Goal: Use online tool/utility: Utilize a website feature to perform a specific function

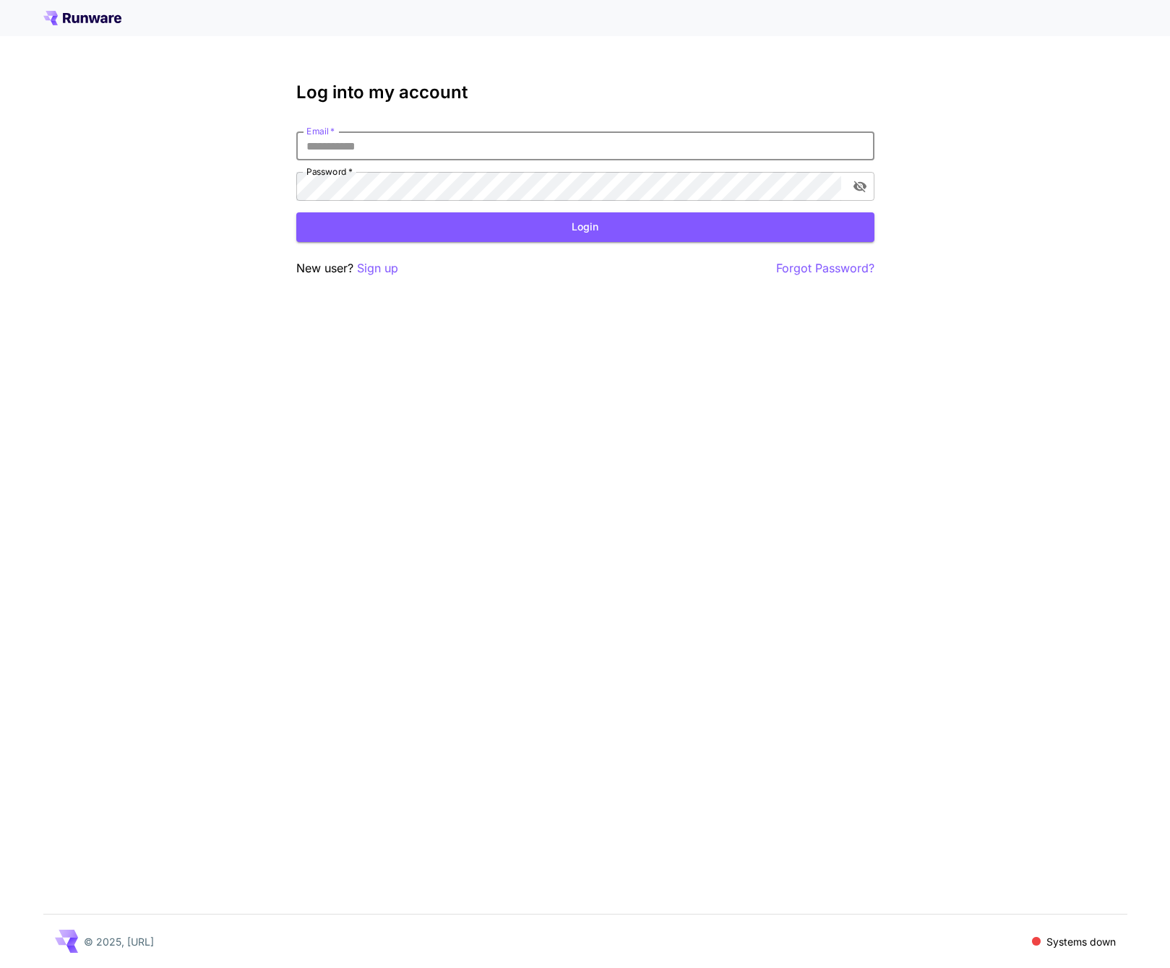
type input "**********"
click at [538, 229] on button "Login" at bounding box center [585, 227] width 578 height 30
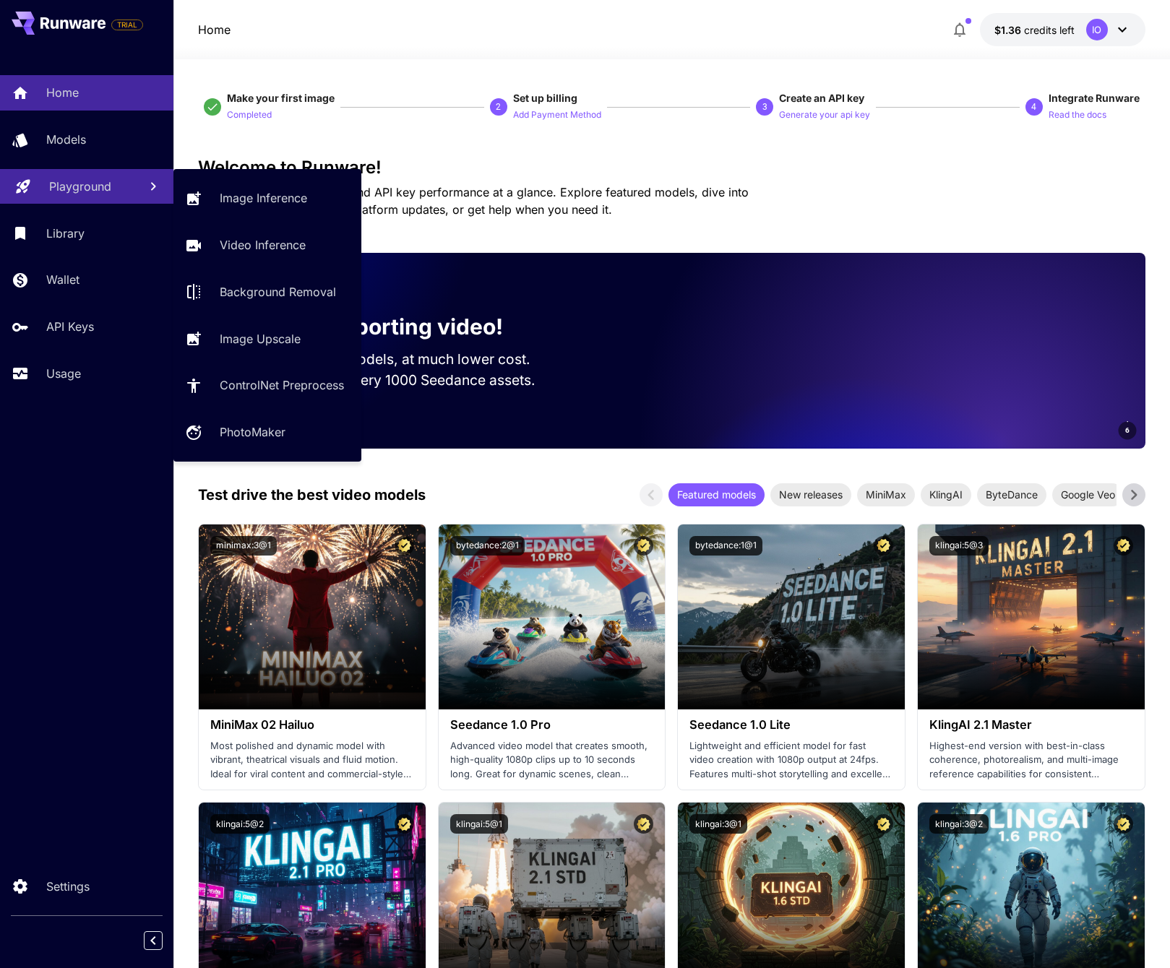
click at [116, 194] on div "Playground" at bounding box center [88, 186] width 78 height 17
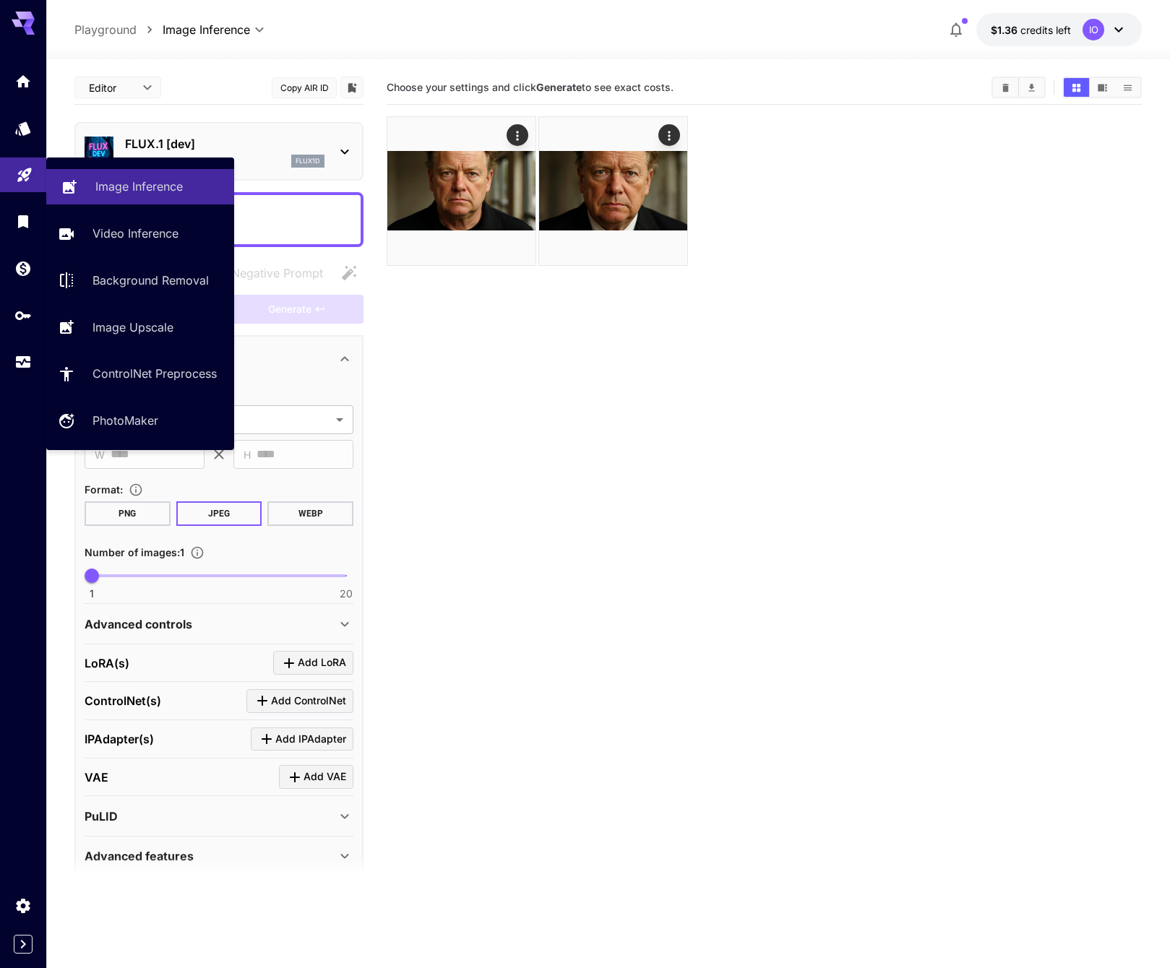
click at [142, 190] on p "Image Inference" at bounding box center [138, 186] width 87 height 17
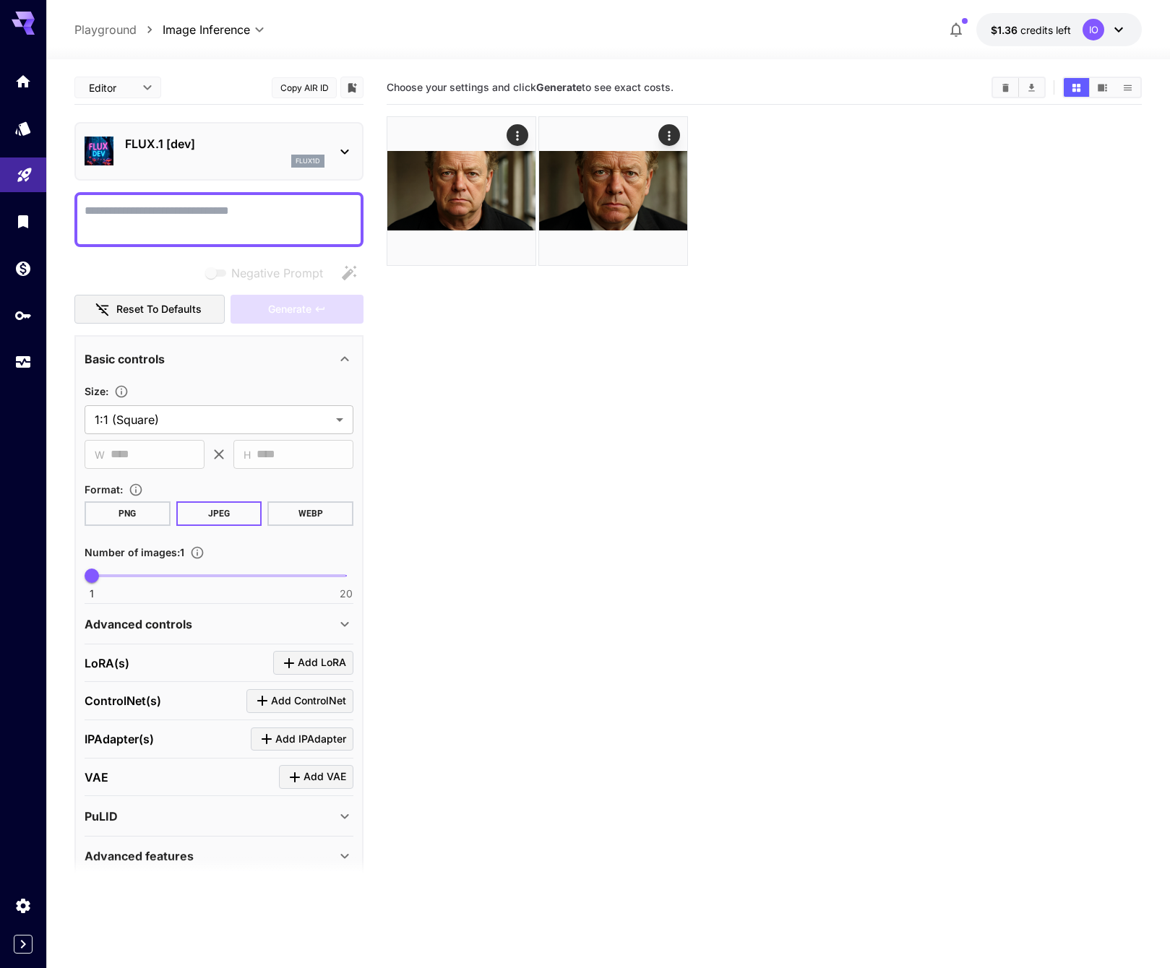
click at [234, 150] on p "FLUX.1 [dev]" at bounding box center [224, 143] width 199 height 17
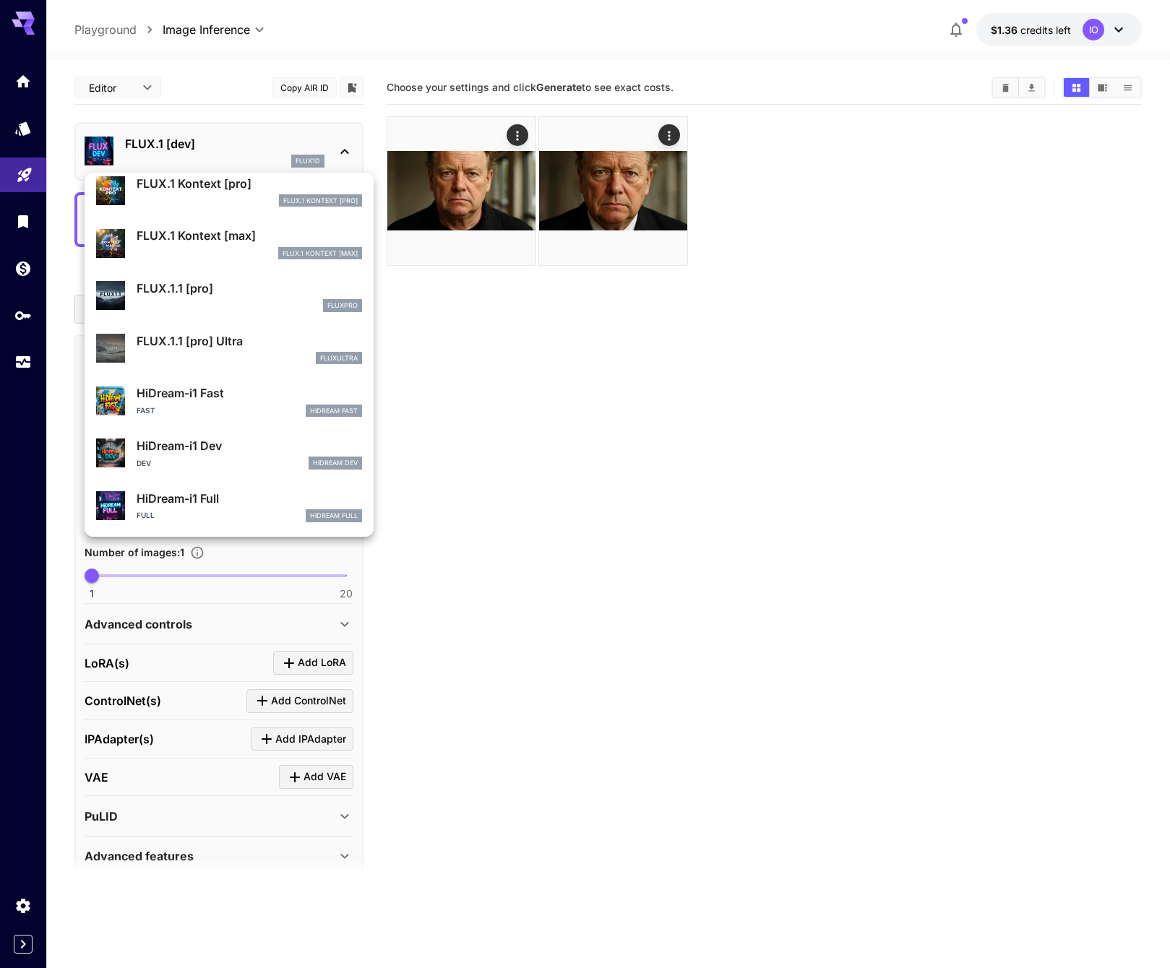
scroll to position [935, 0]
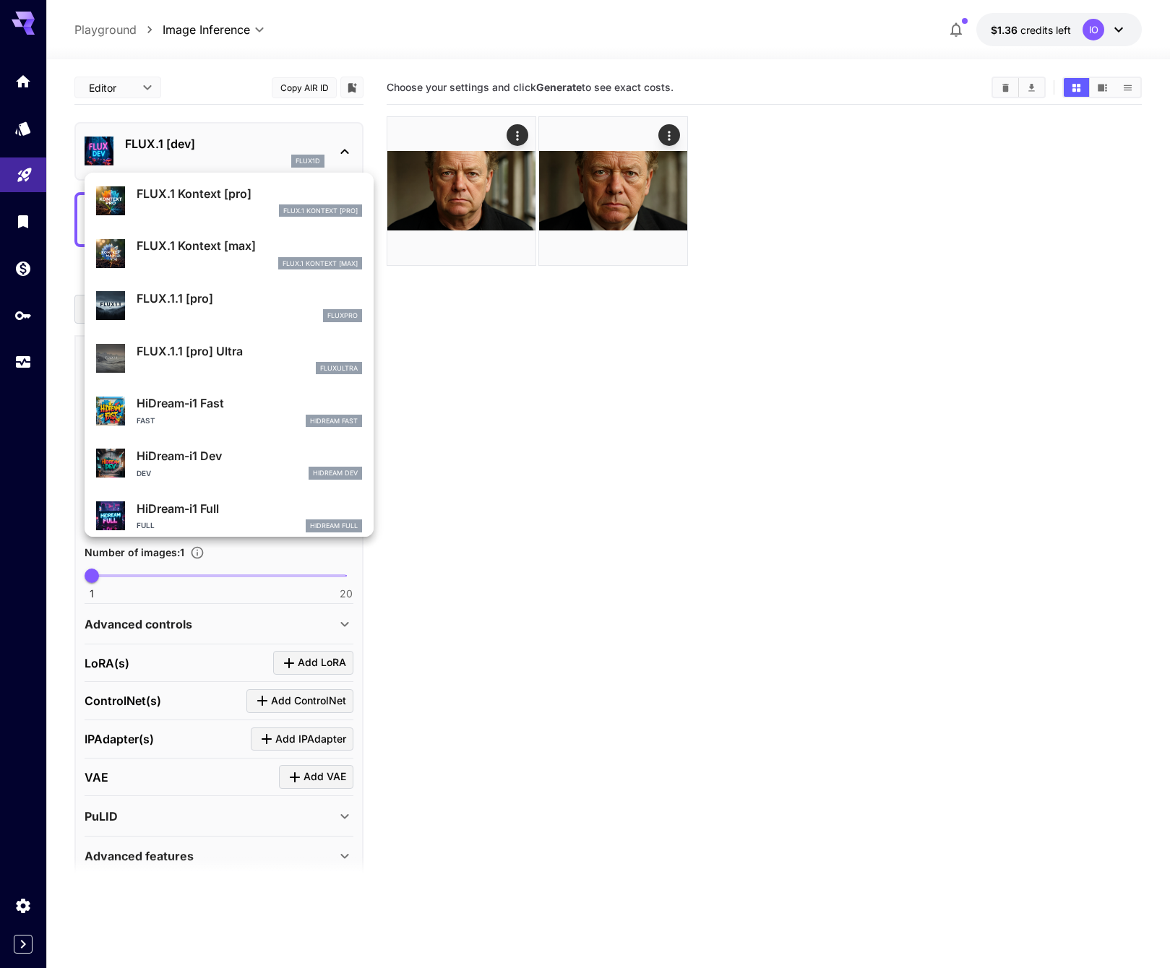
click at [231, 356] on p "FLUX.1.1 [pro] Ultra" at bounding box center [249, 351] width 225 height 17
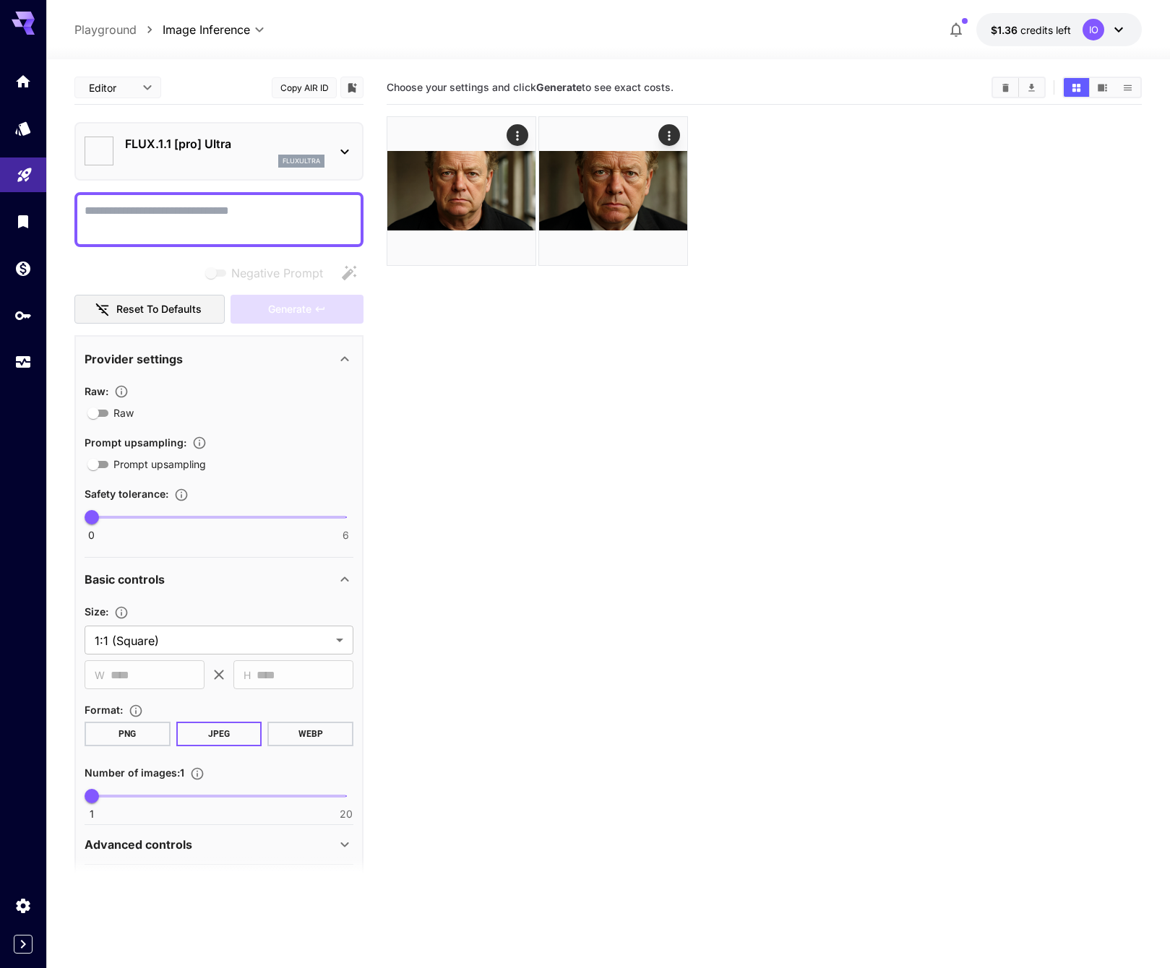
type input "**********"
type input "****"
click at [121, 390] on icon "Controls the level of post-processing applied to generated images." at bounding box center [121, 391] width 14 height 14
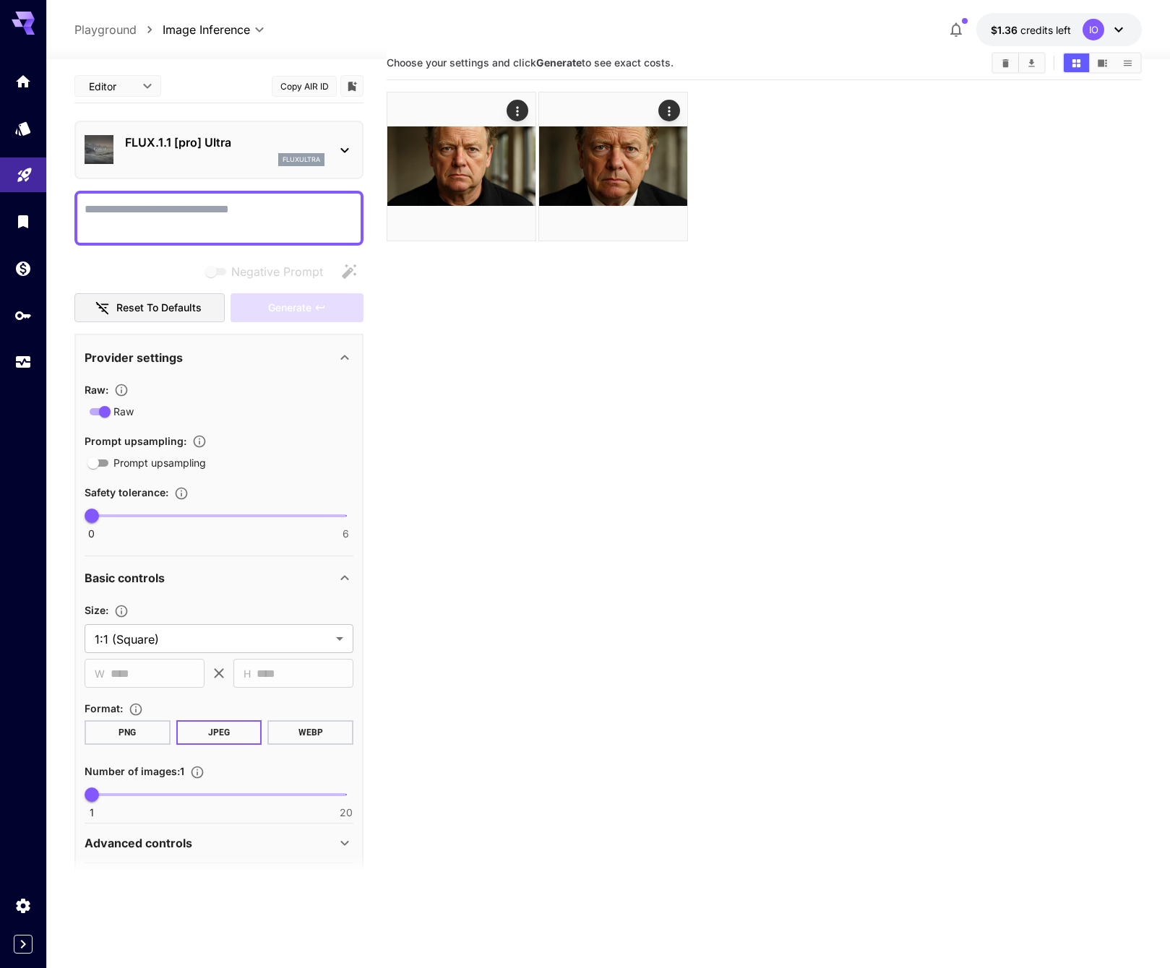
scroll to position [35, 0]
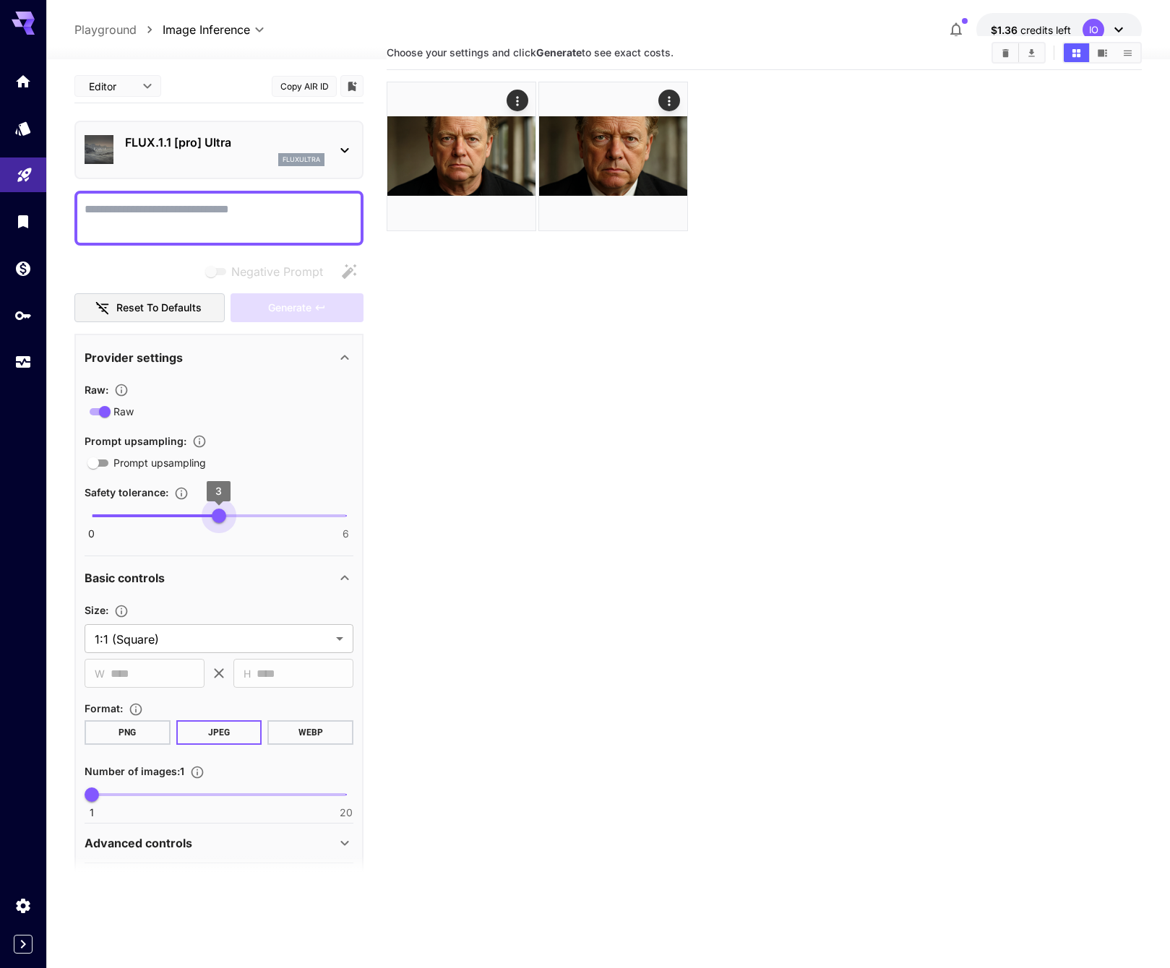
type input "*"
drag, startPoint x: 117, startPoint y: 514, endPoint x: 277, endPoint y: 515, distance: 159.7
click at [277, 515] on span "0 6 4" at bounding box center [219, 516] width 254 height 22
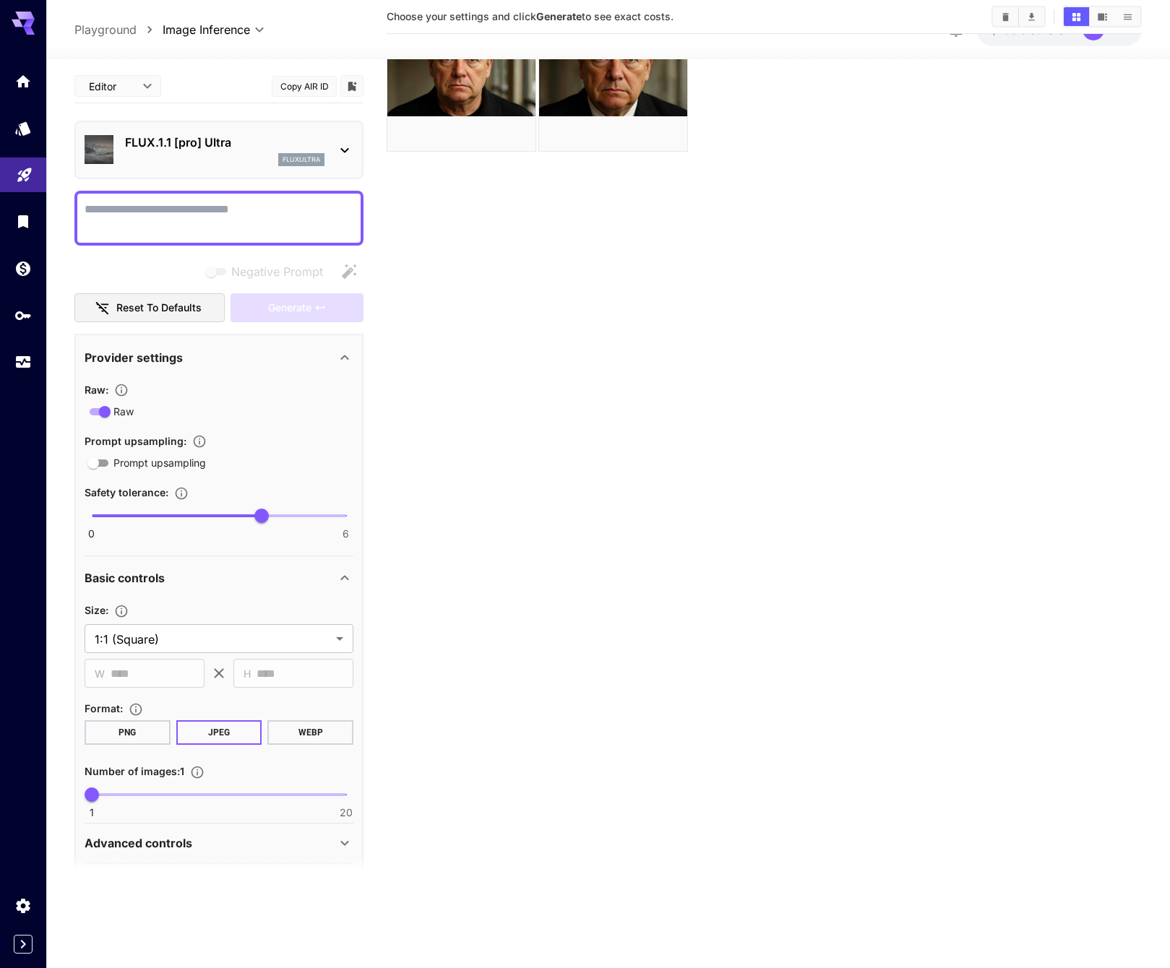
scroll to position [114, 0]
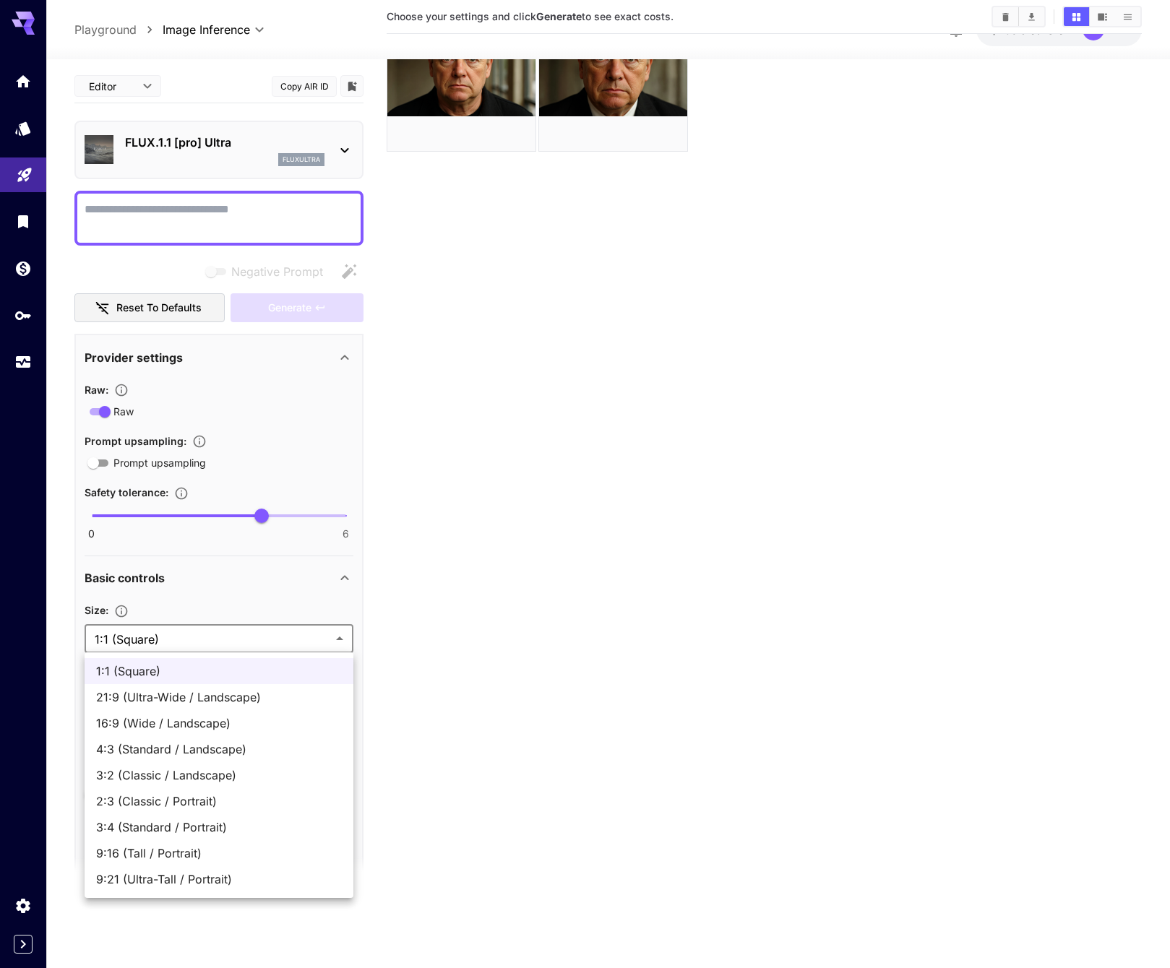
click at [207, 635] on body "**********" at bounding box center [585, 427] width 1170 height 1083
click at [202, 716] on span "16:9 (Wide / Landscape)" at bounding box center [219, 723] width 246 height 17
type input "**********"
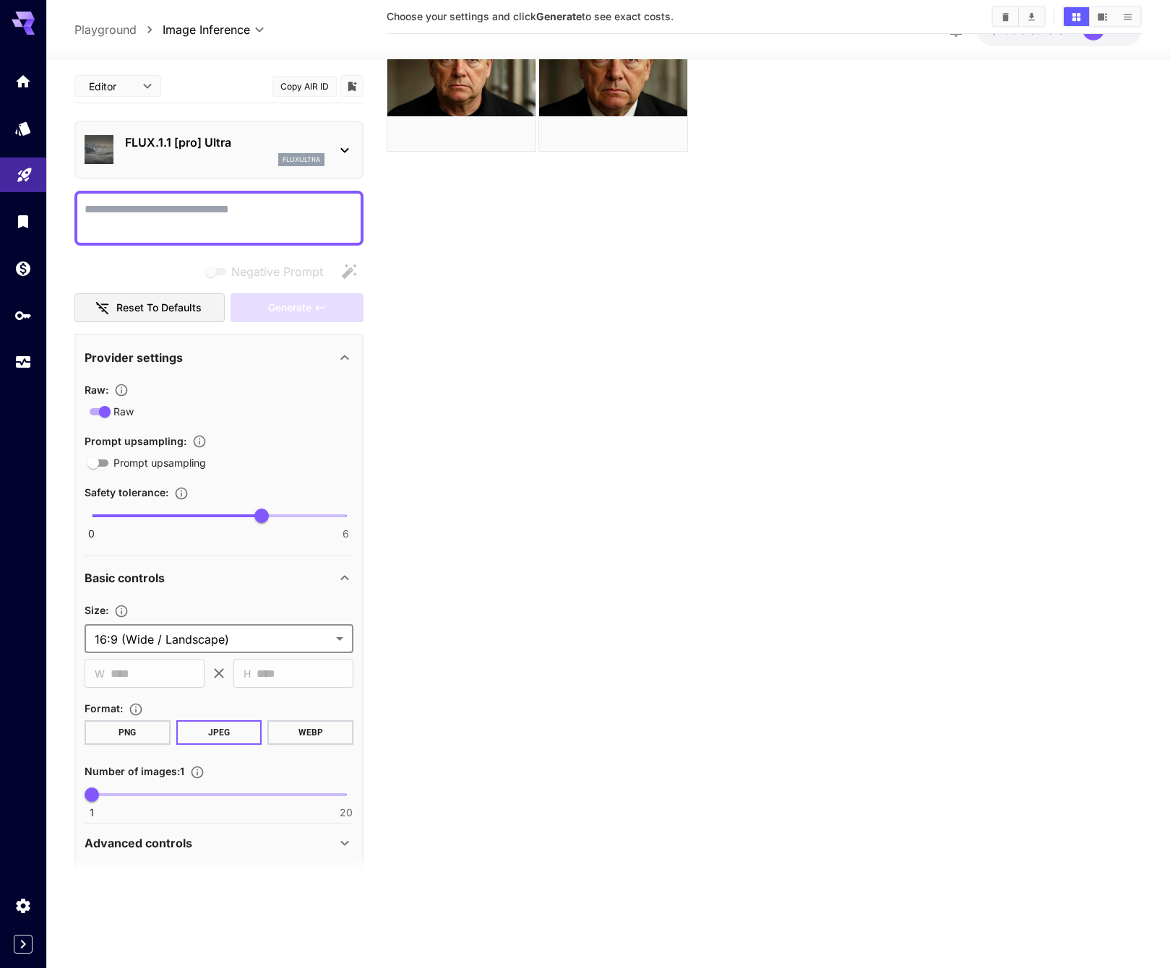
type input "****"
click at [132, 731] on button "PNG" at bounding box center [128, 733] width 86 height 25
click at [199, 841] on div "Advanced controls" at bounding box center [211, 843] width 252 height 17
click at [324, 839] on div "Advanced controls" at bounding box center [211, 843] width 252 height 17
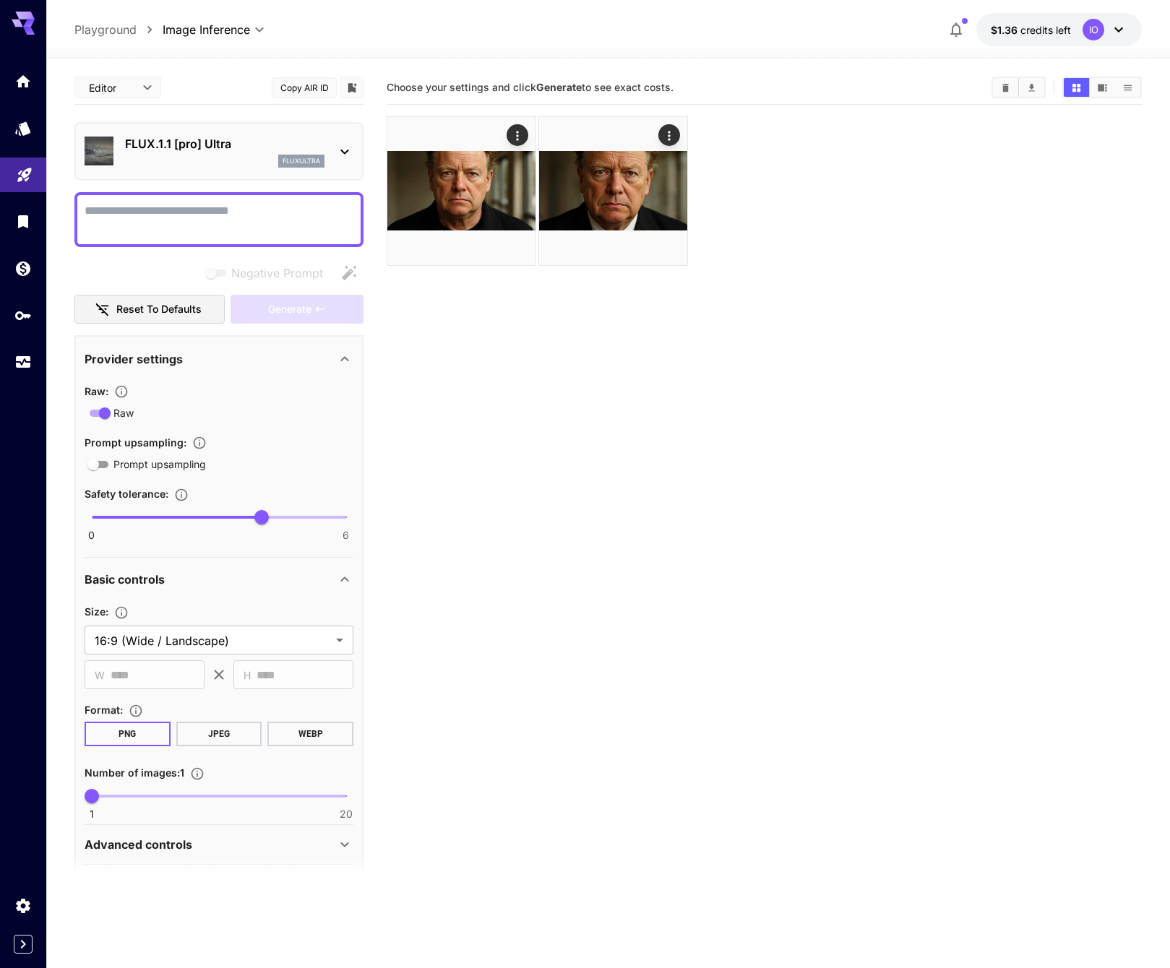
scroll to position [0, 0]
click at [205, 222] on textarea "Negative Prompt" at bounding box center [219, 219] width 269 height 35
click at [154, 212] on textarea "Negative Prompt" at bounding box center [219, 219] width 269 height 35
paste textarea "**********"
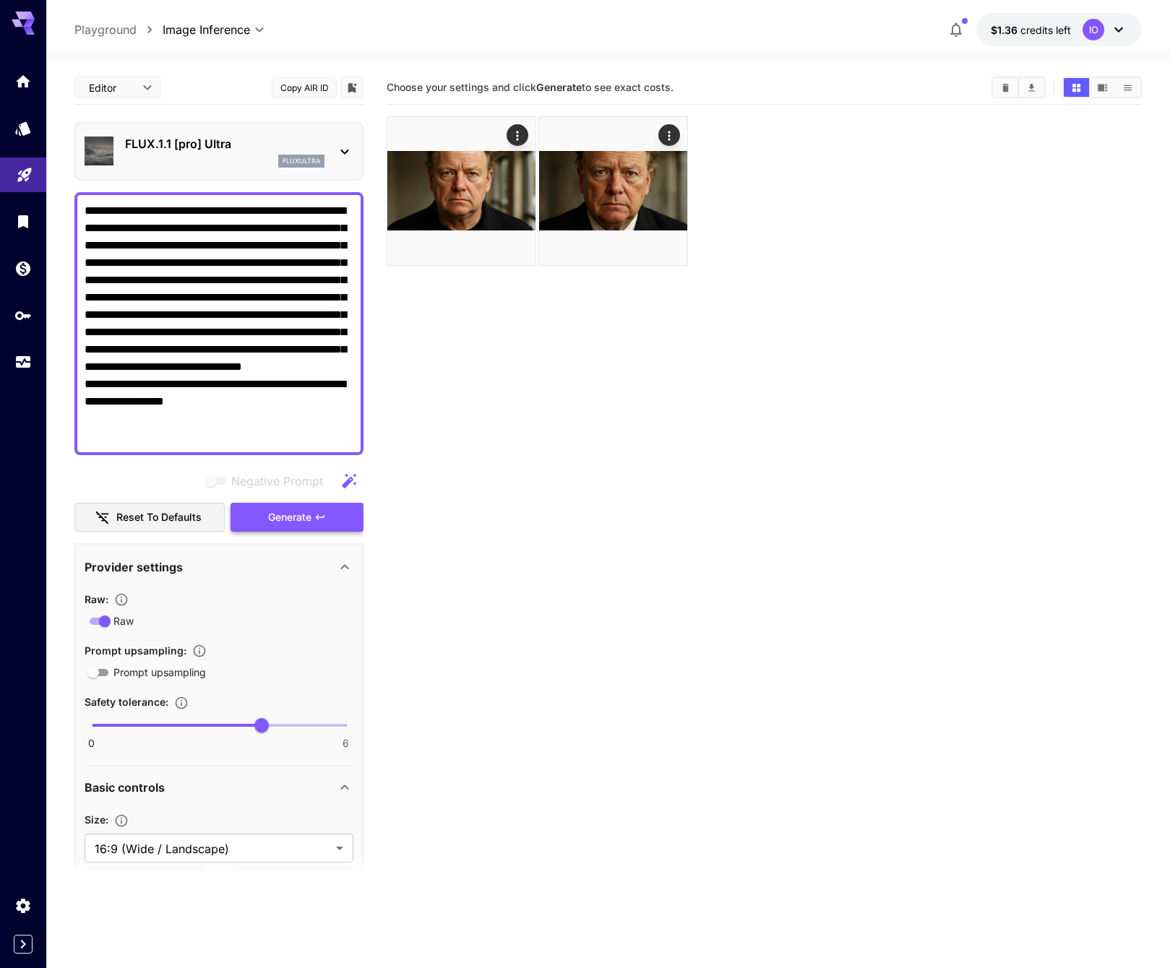
type textarea "**********"
click at [321, 515] on icon "button" at bounding box center [320, 518] width 12 height 12
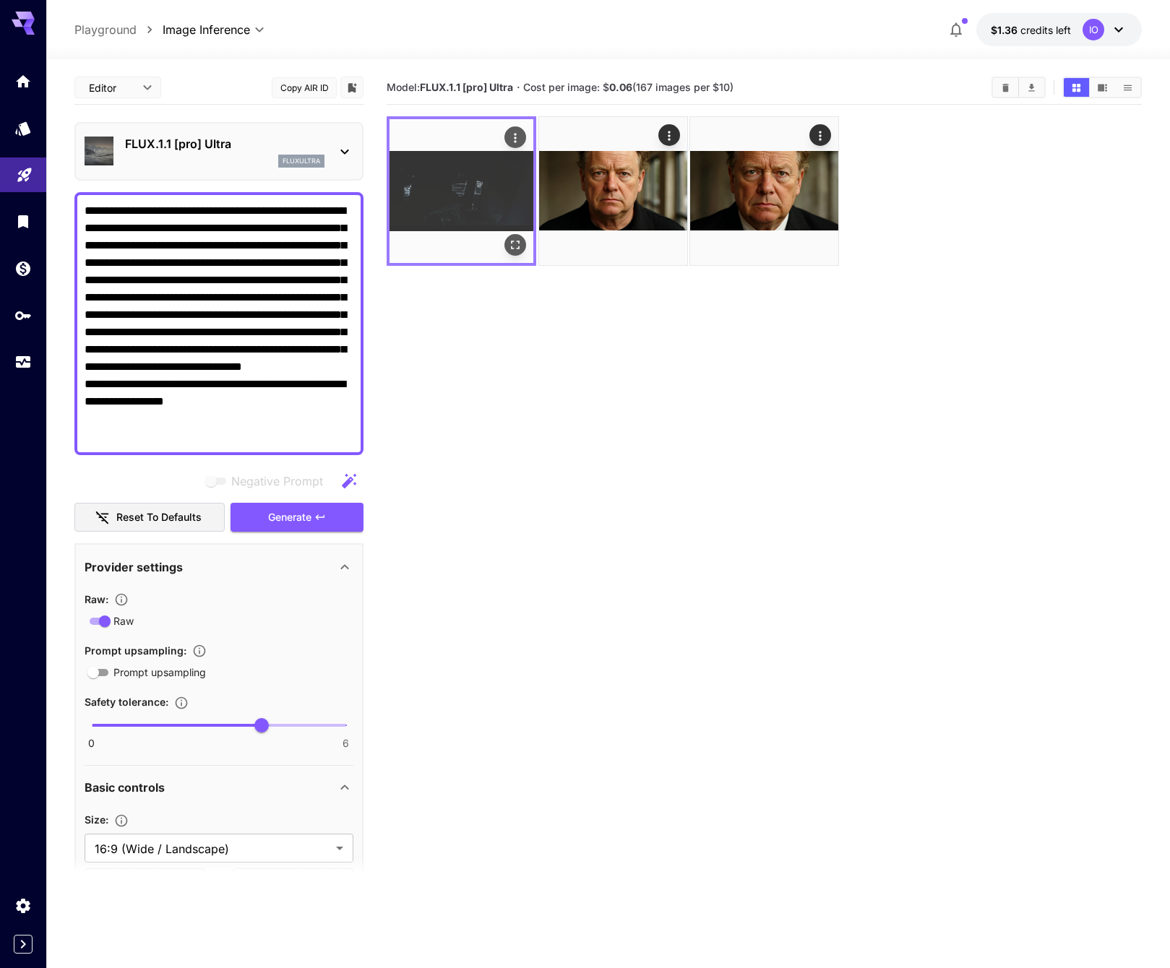
click at [494, 176] on img at bounding box center [462, 191] width 144 height 144
click at [491, 184] on img at bounding box center [462, 191] width 144 height 144
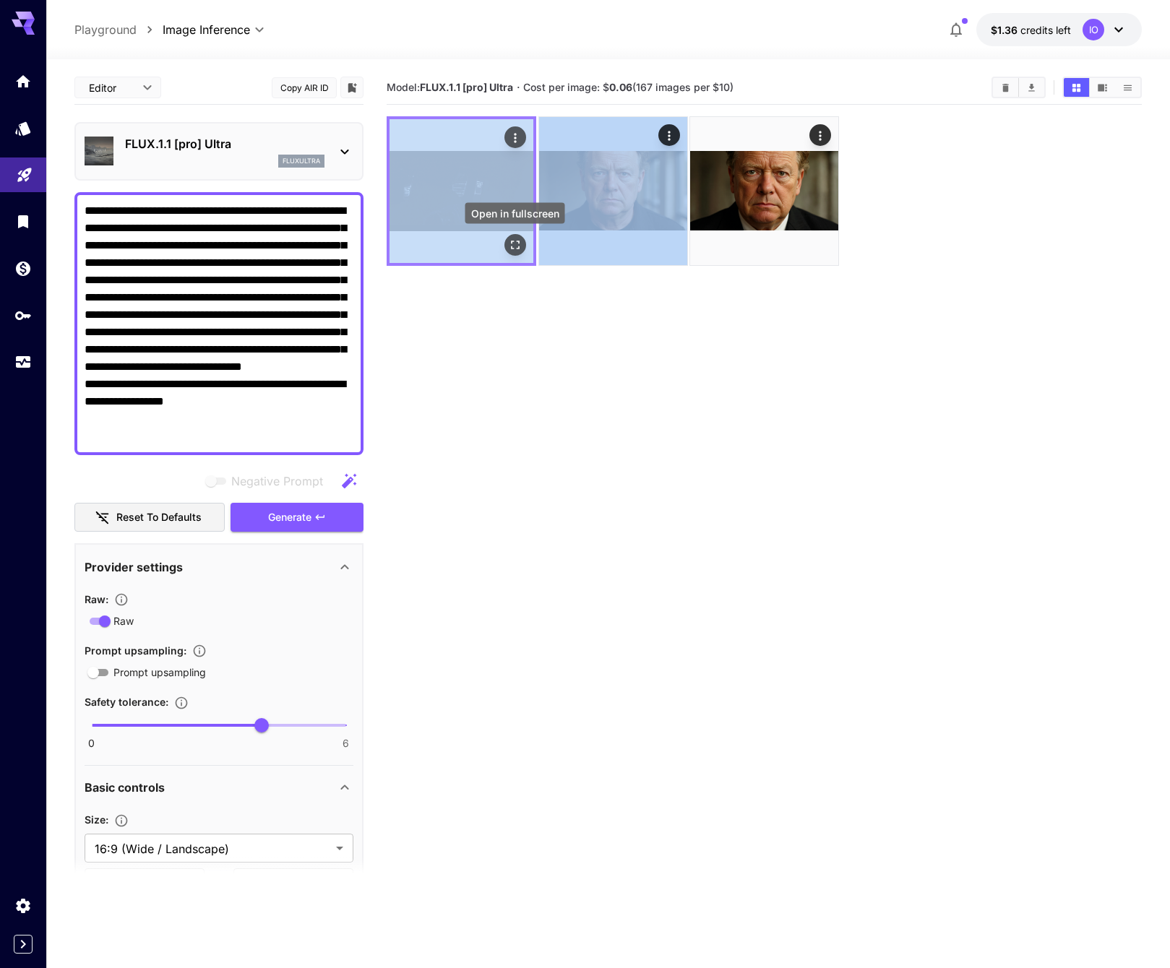
click at [511, 241] on icon "Open in fullscreen" at bounding box center [515, 245] width 9 height 9
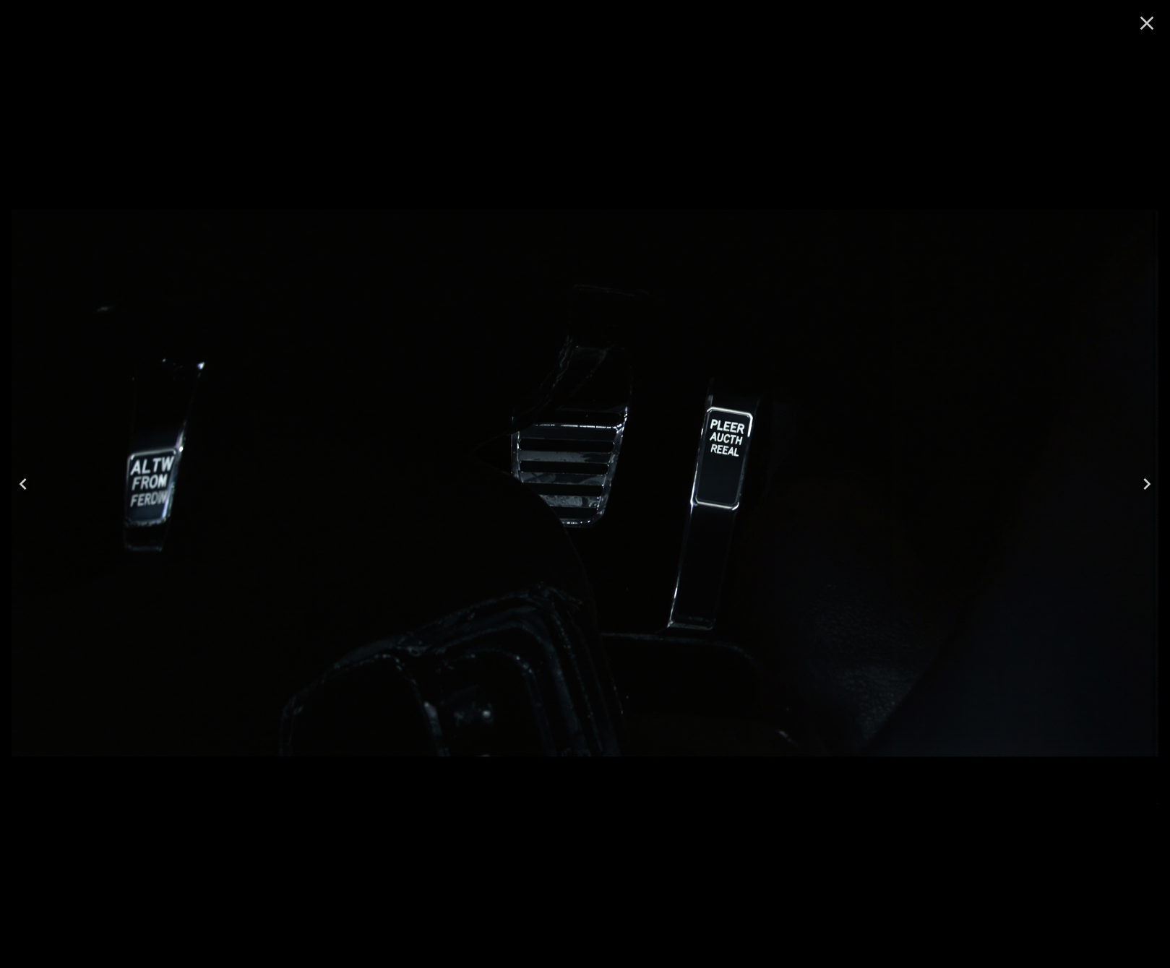
click at [1145, 30] on icon "Close" at bounding box center [1146, 23] width 23 height 23
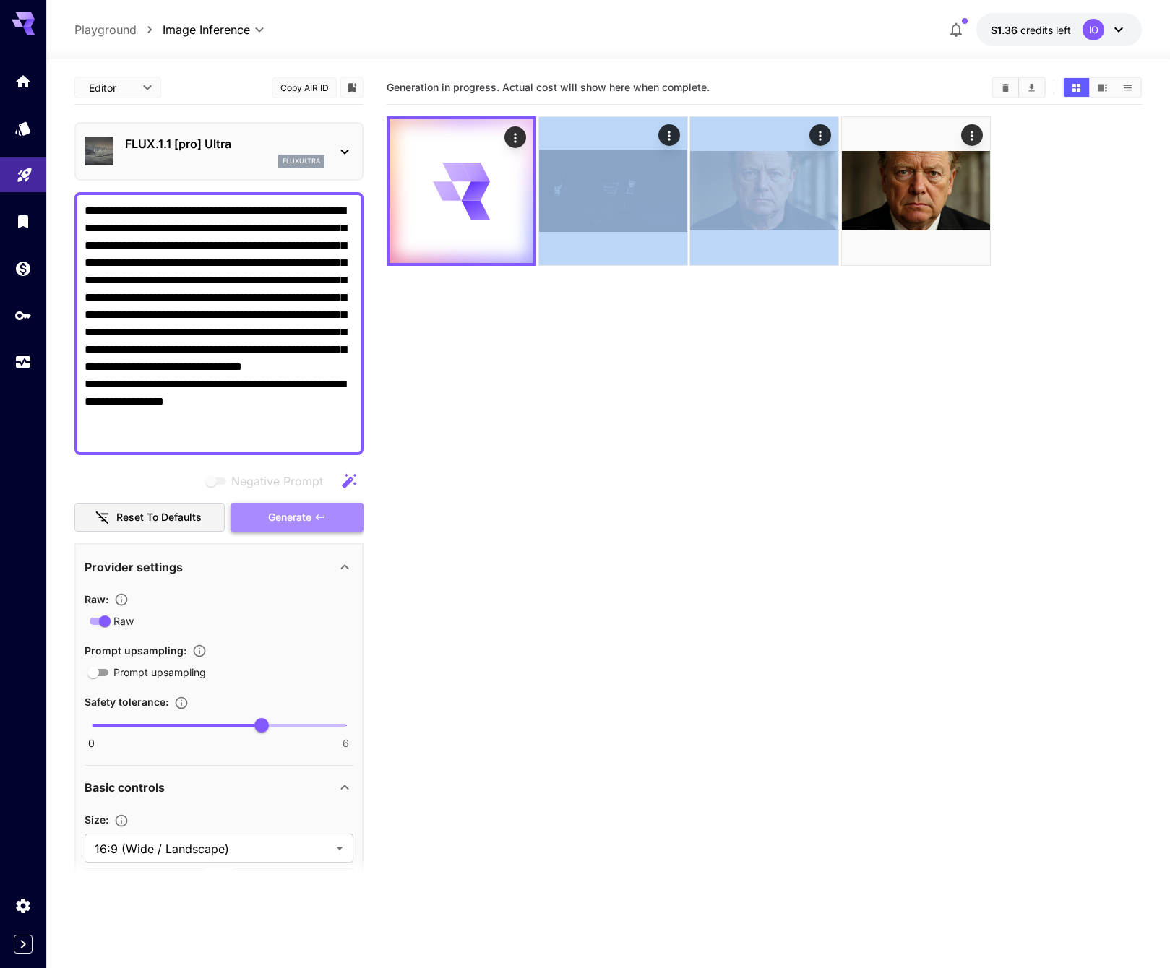
click at [275, 518] on span "Generate" at bounding box center [289, 518] width 43 height 18
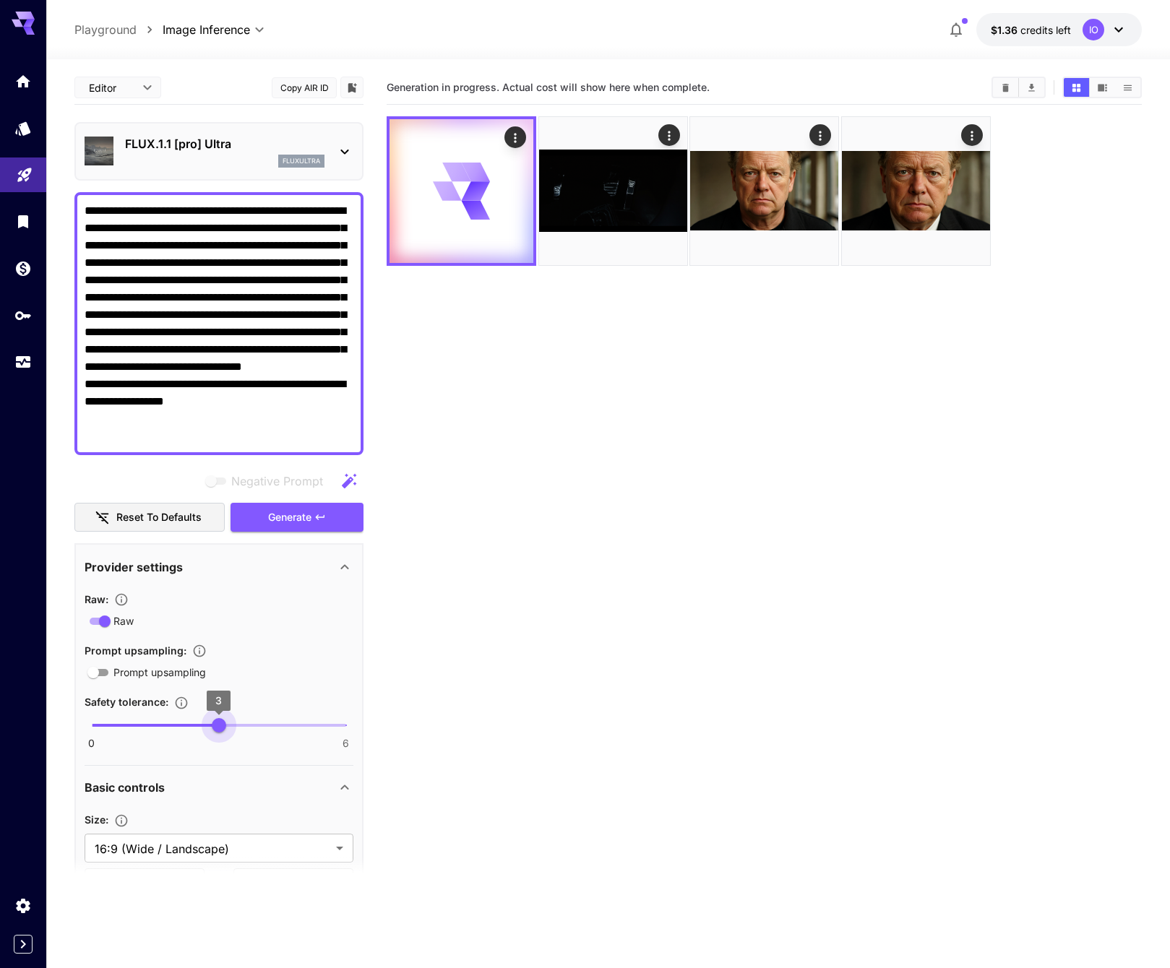
type input "*"
drag, startPoint x: 257, startPoint y: 723, endPoint x: 189, endPoint y: 721, distance: 68.0
click at [184, 721] on span "2" at bounding box center [176, 725] width 14 height 14
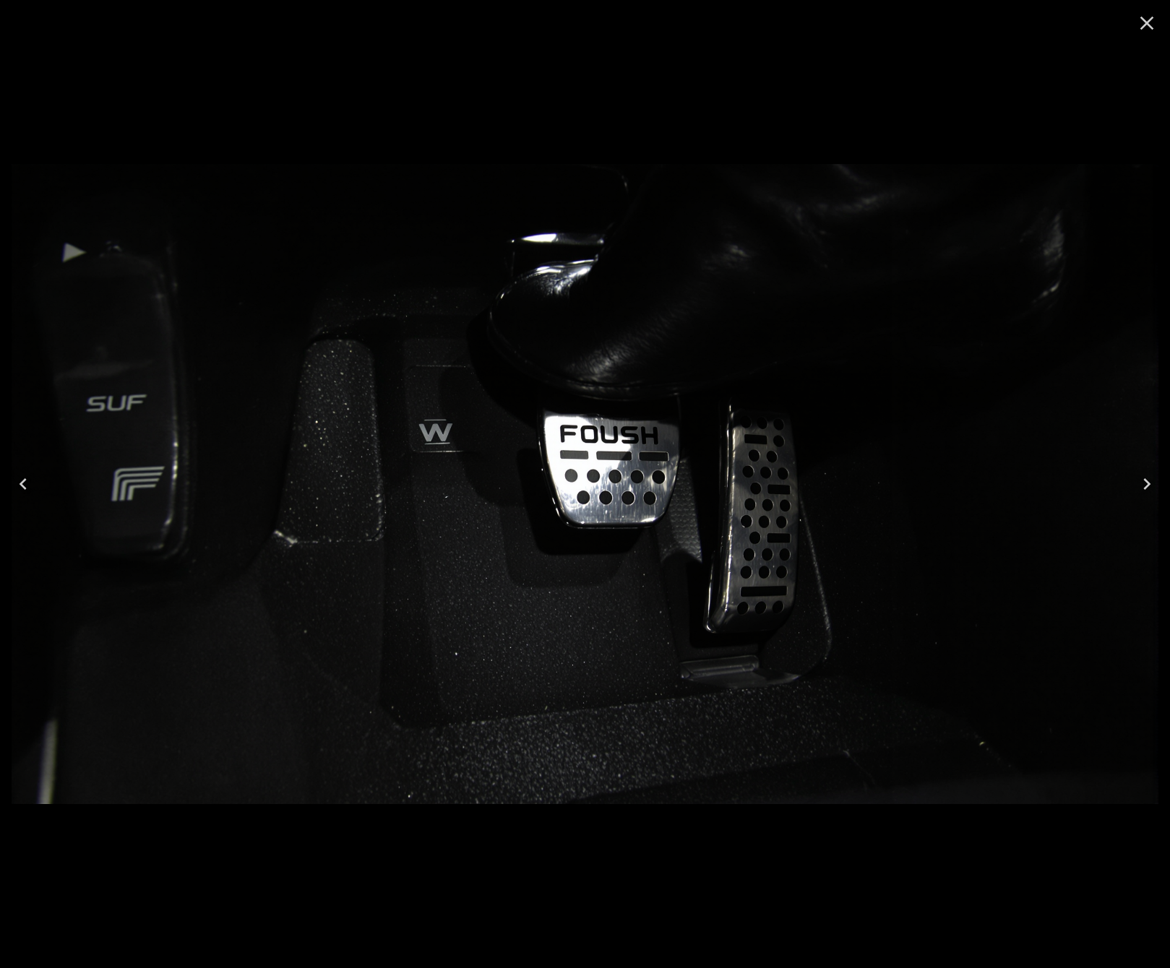
click at [1155, 26] on icon "Close" at bounding box center [1146, 23] width 23 height 23
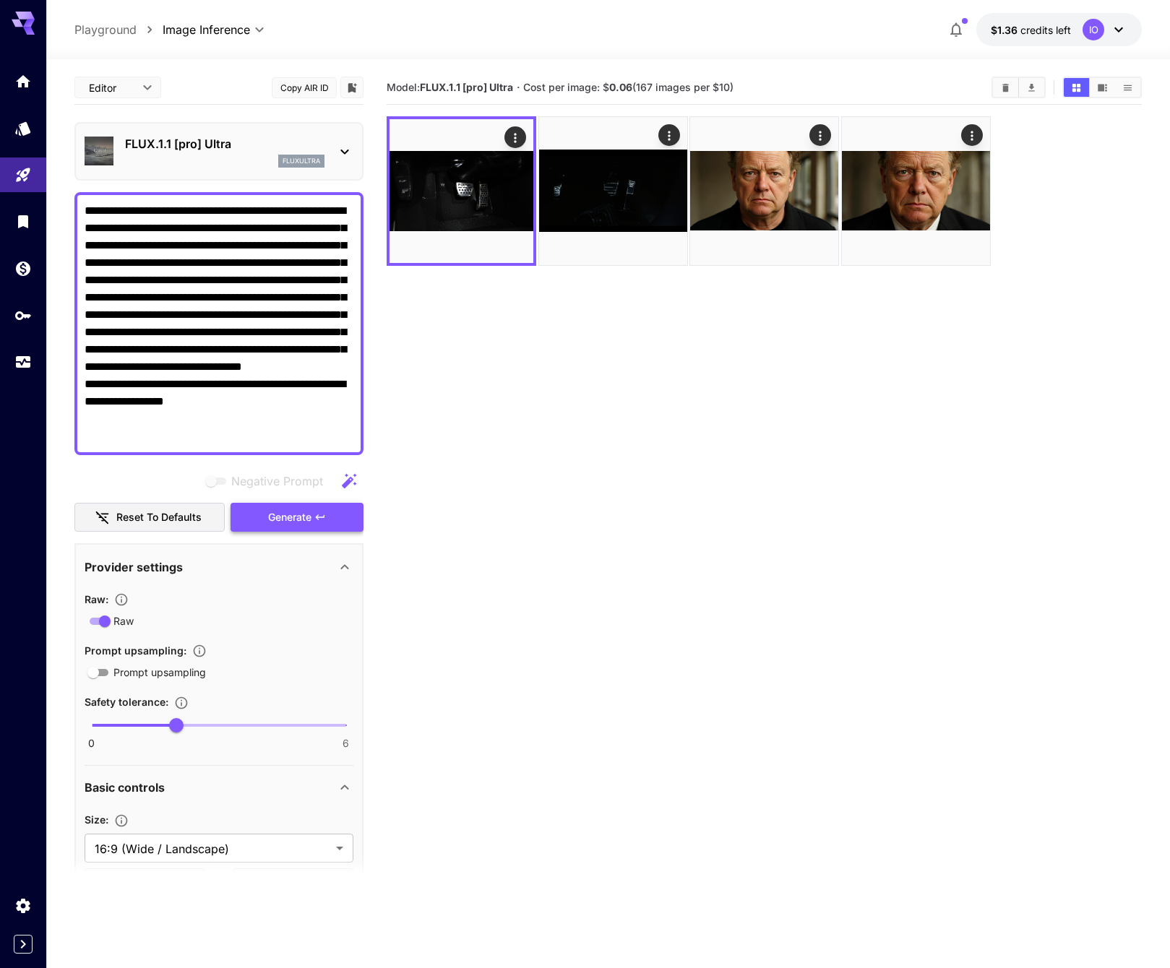
click at [312, 515] on button "Generate" at bounding box center [297, 518] width 133 height 30
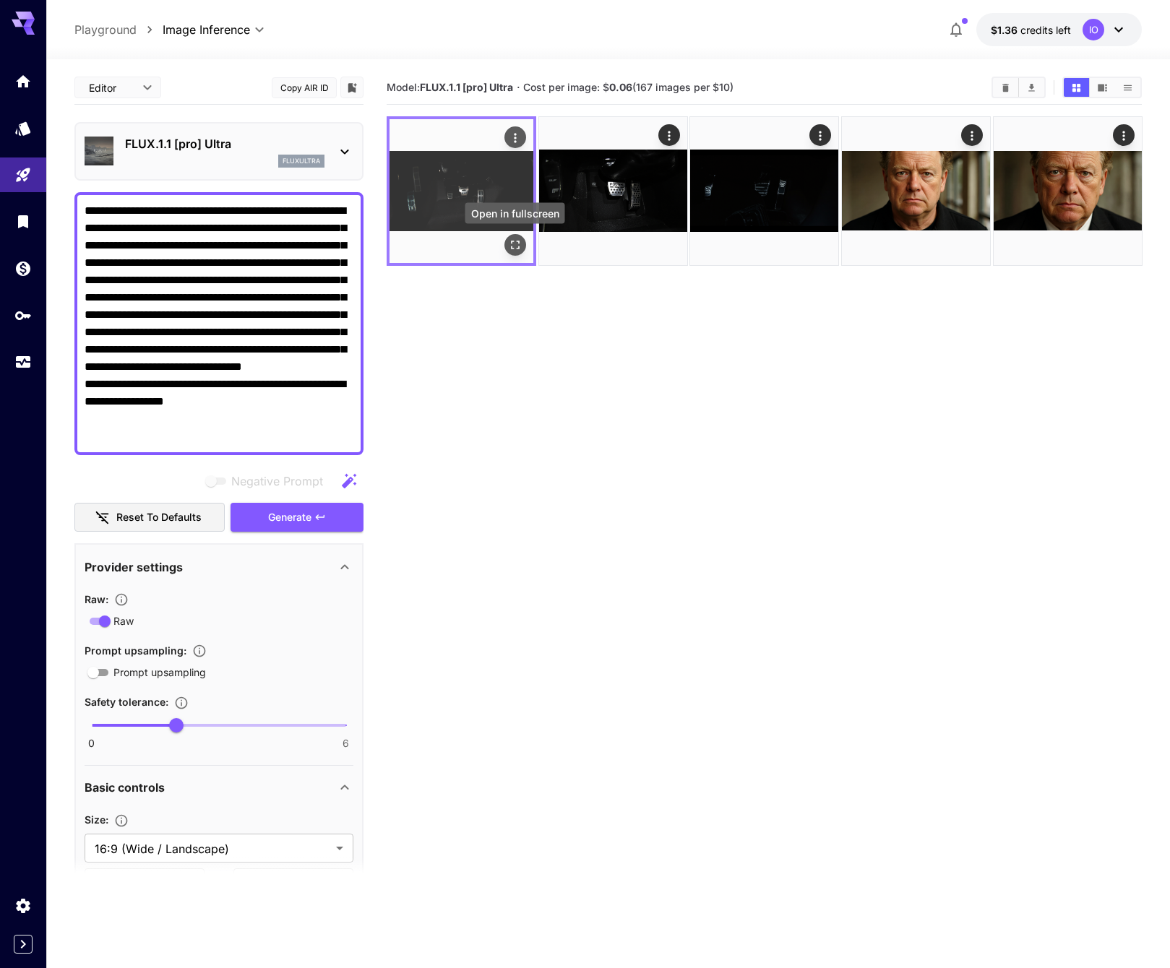
click at [510, 241] on icon "Open in fullscreen" at bounding box center [514, 245] width 14 height 14
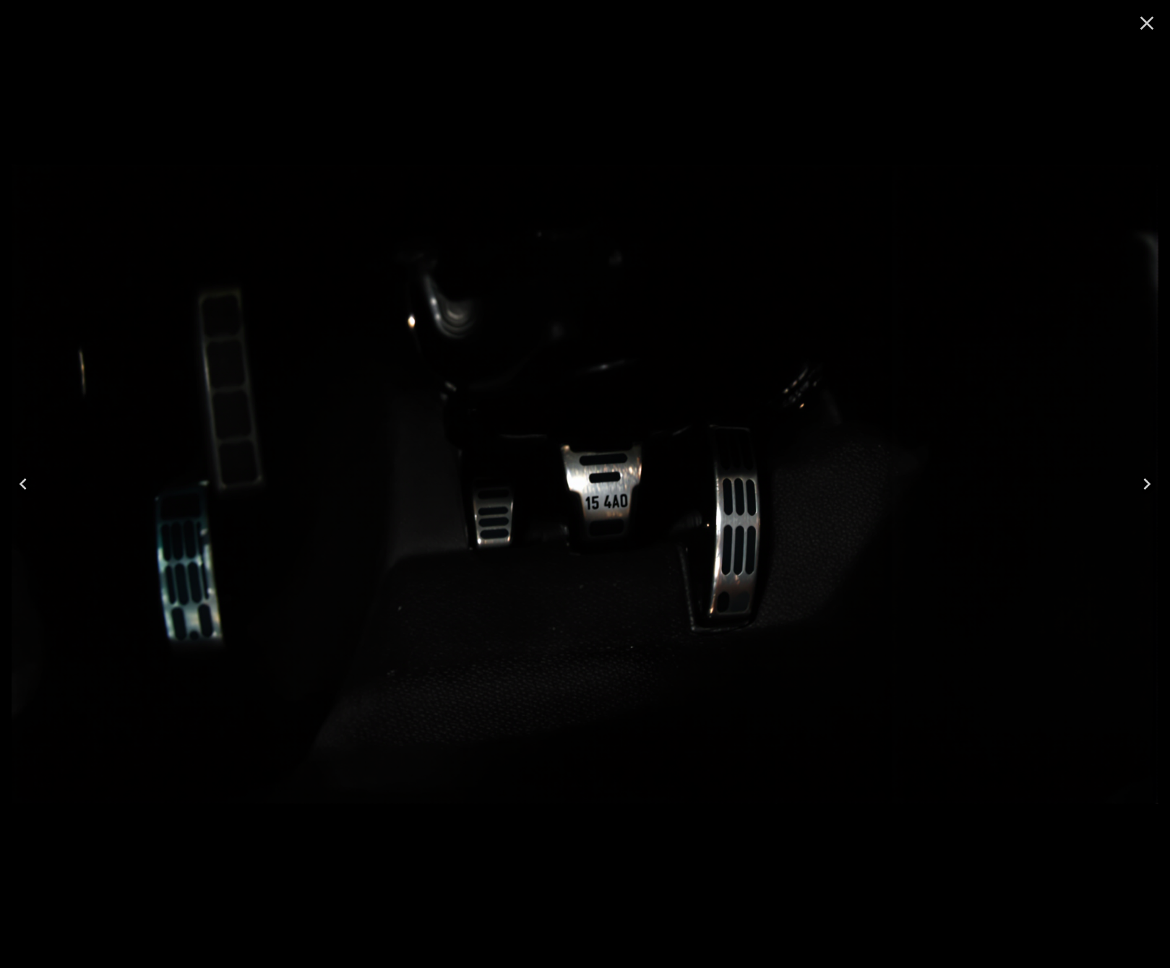
click at [1143, 24] on icon "Close" at bounding box center [1146, 23] width 23 height 23
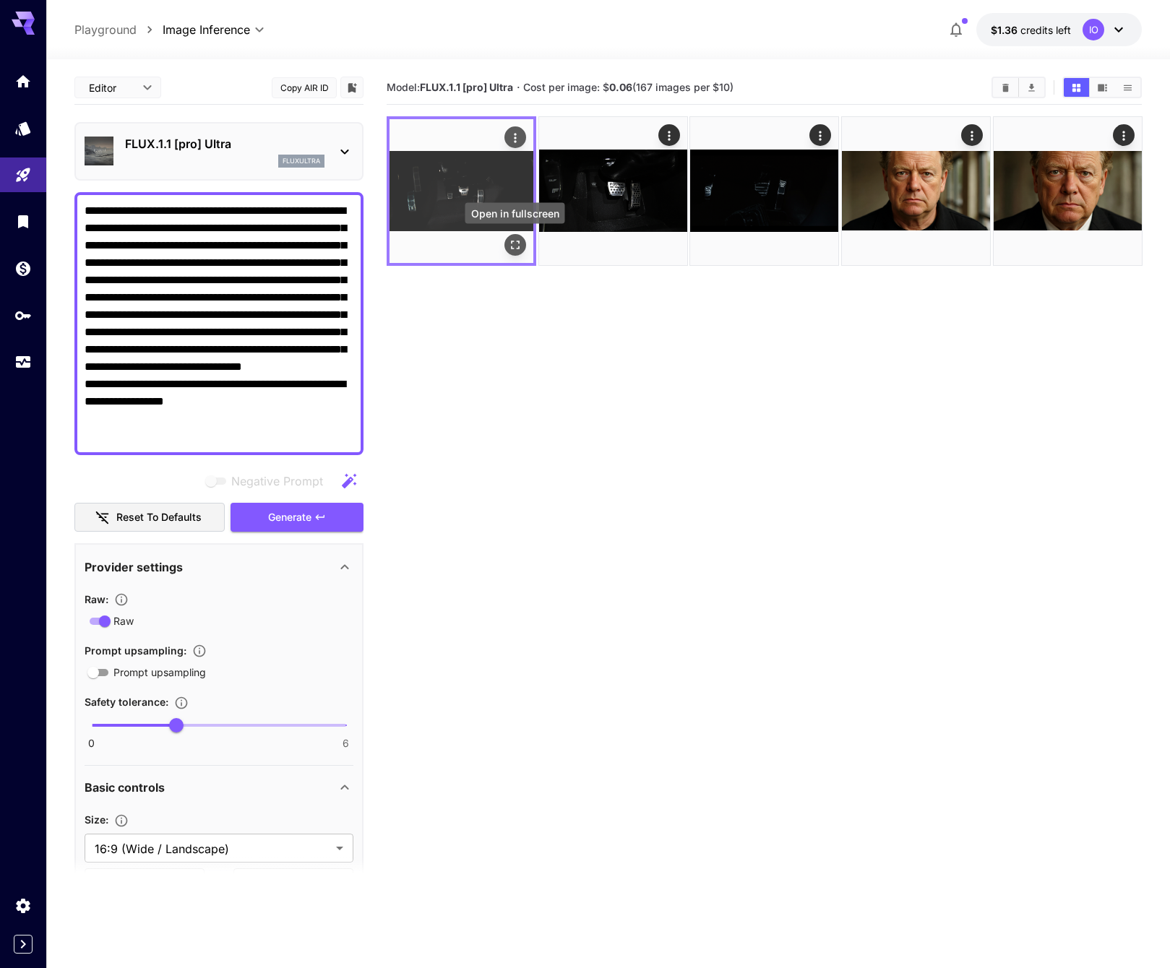
click at [510, 241] on icon "Open in fullscreen" at bounding box center [514, 245] width 14 height 14
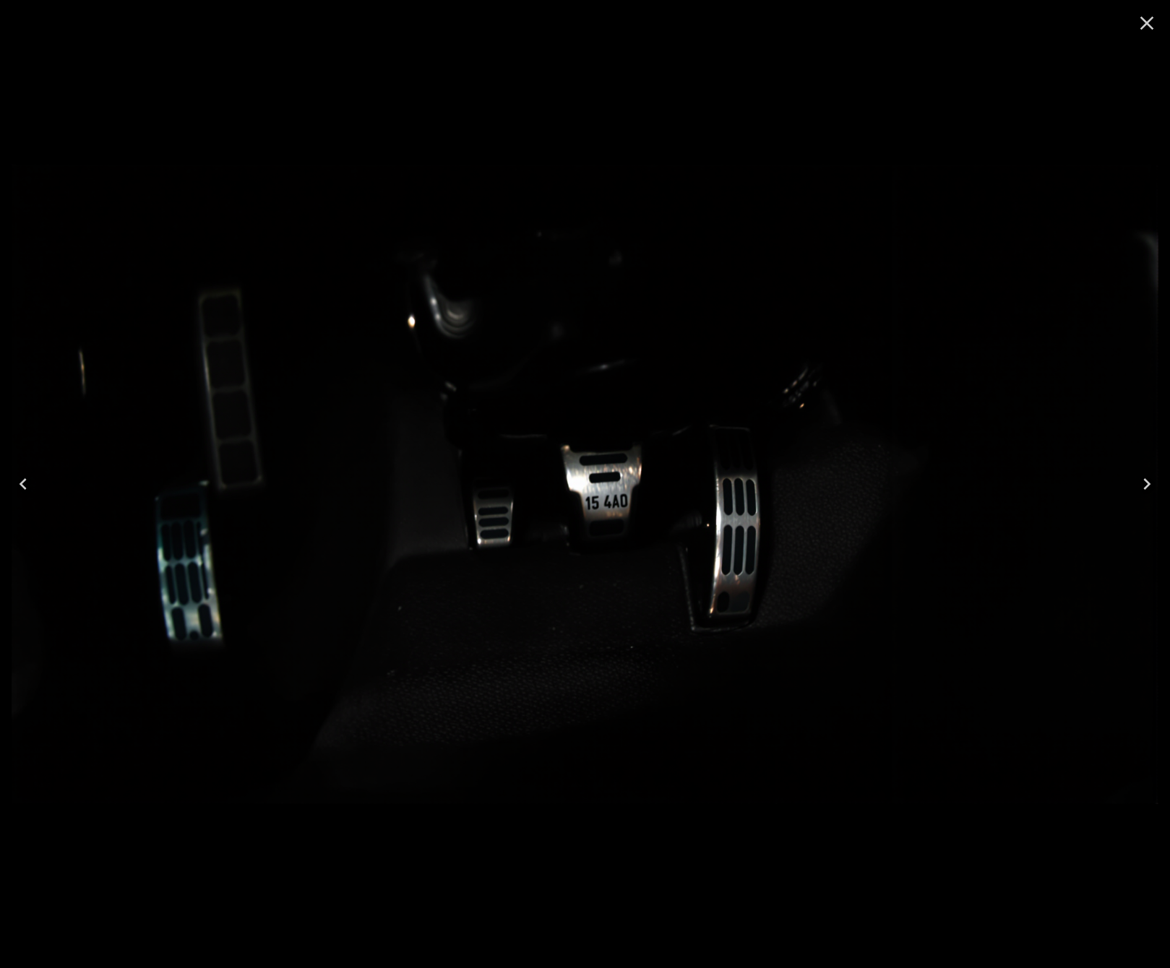
click at [1143, 24] on icon "Close" at bounding box center [1146, 23] width 23 height 23
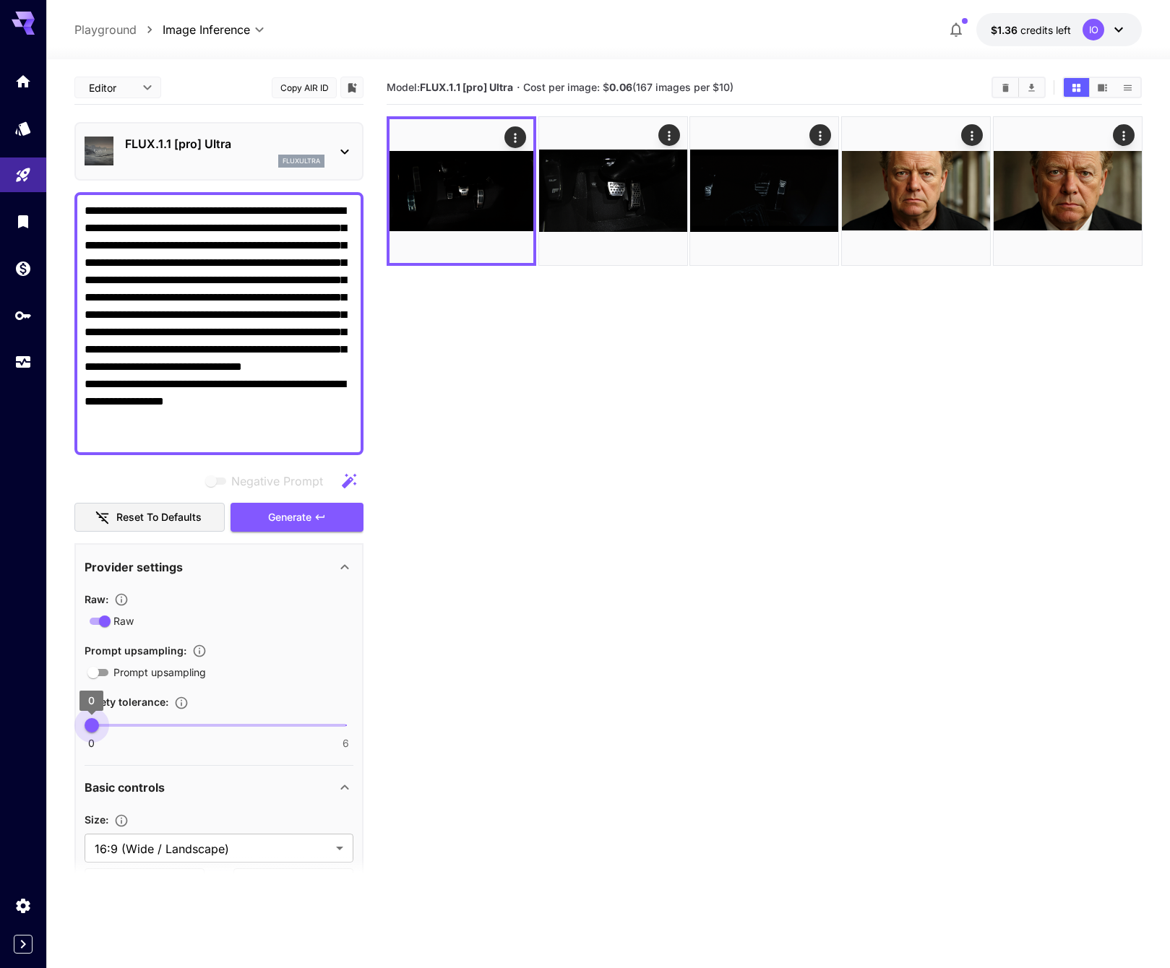
drag, startPoint x: 179, startPoint y: 721, endPoint x: 65, endPoint y: 703, distance: 115.6
click at [65, 703] on section "**********" at bounding box center [608, 570] width 1124 height 1023
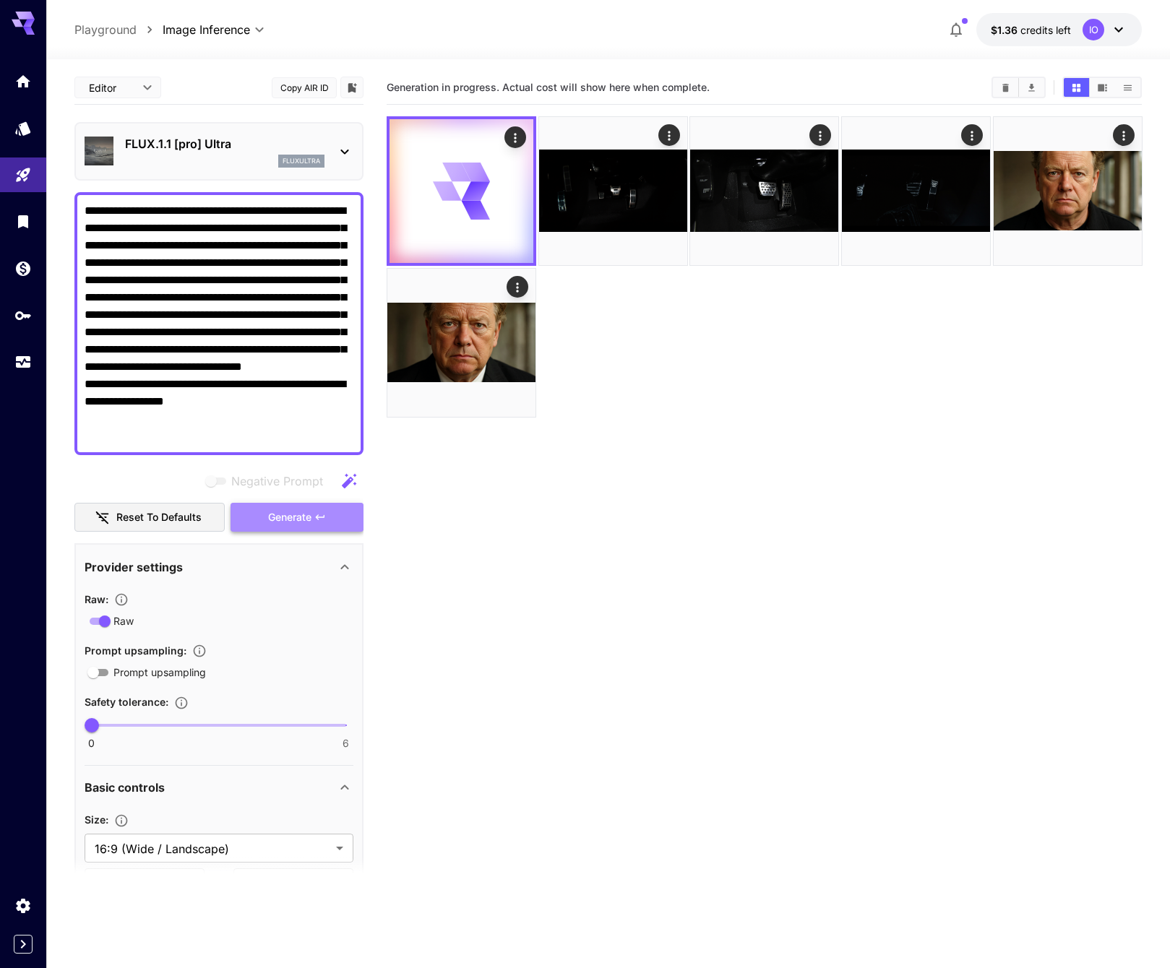
click at [295, 512] on span "Generate" at bounding box center [289, 518] width 43 height 18
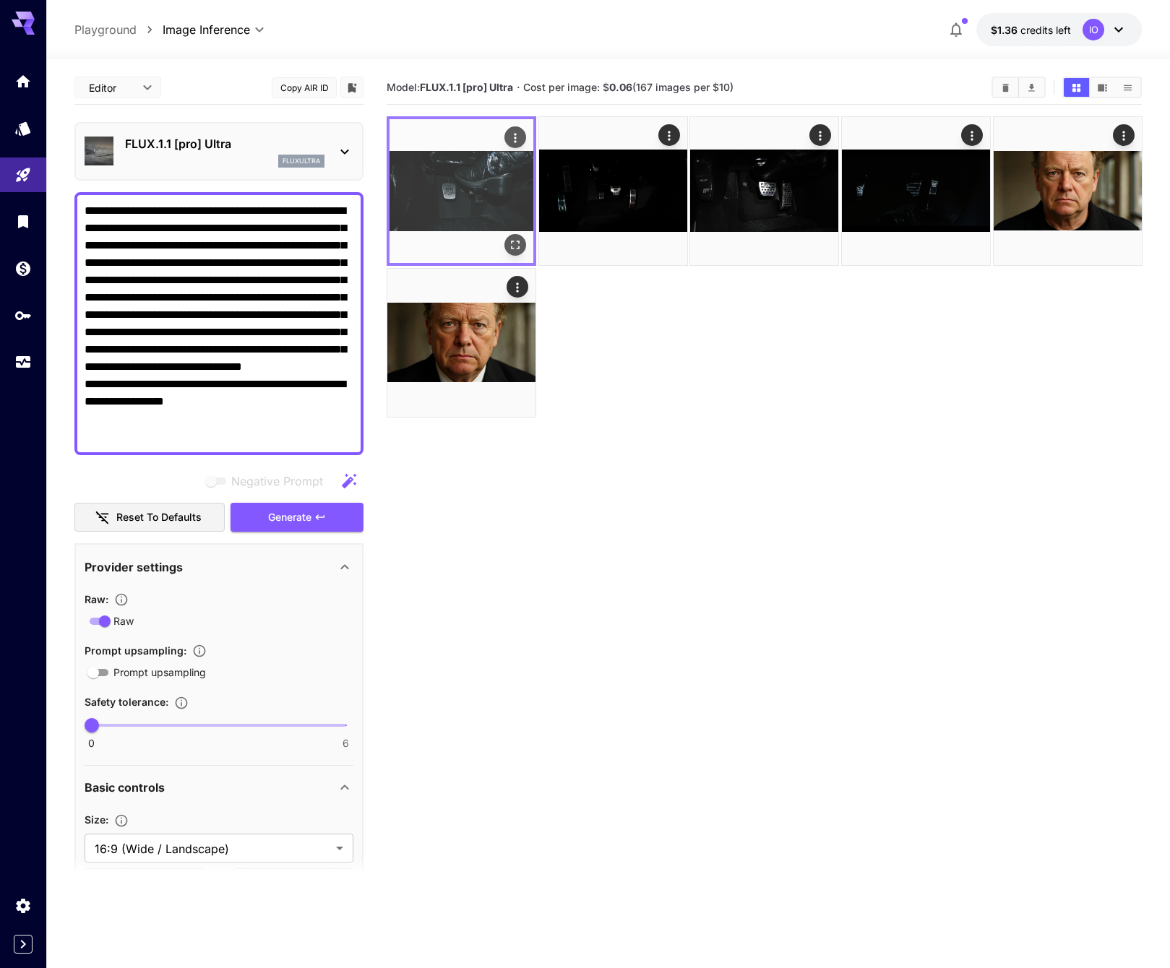
click at [473, 199] on img at bounding box center [462, 191] width 144 height 144
click at [469, 208] on img at bounding box center [462, 191] width 144 height 144
click at [515, 245] on icon "Open in fullscreen" at bounding box center [514, 245] width 14 height 14
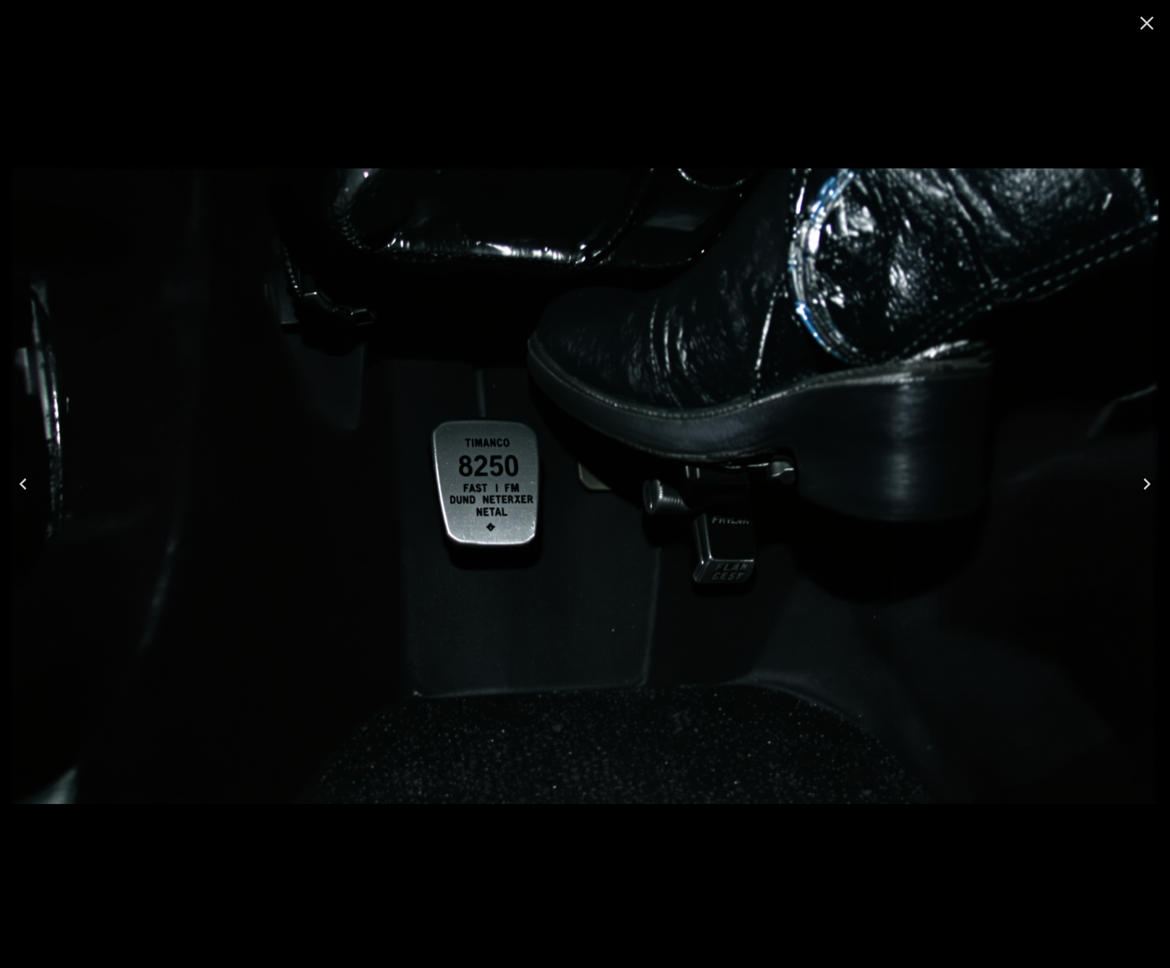
click at [1147, 19] on icon "Close" at bounding box center [1146, 23] width 23 height 23
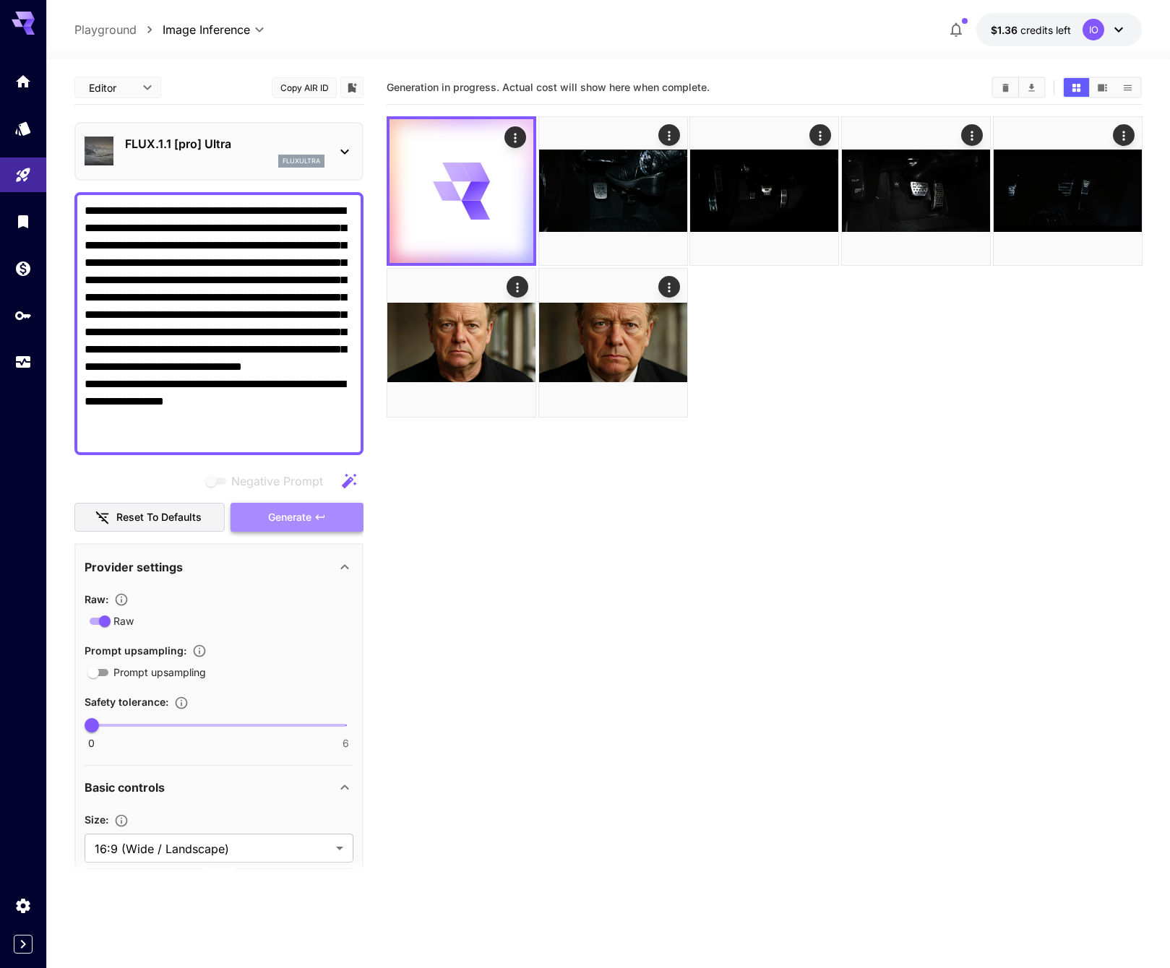
click at [293, 512] on span "Generate" at bounding box center [289, 518] width 43 height 18
type input "*"
drag, startPoint x: 95, startPoint y: 721, endPoint x: 483, endPoint y: 734, distance: 388.3
click at [483, 734] on main "**********" at bounding box center [607, 561] width 1067 height 980
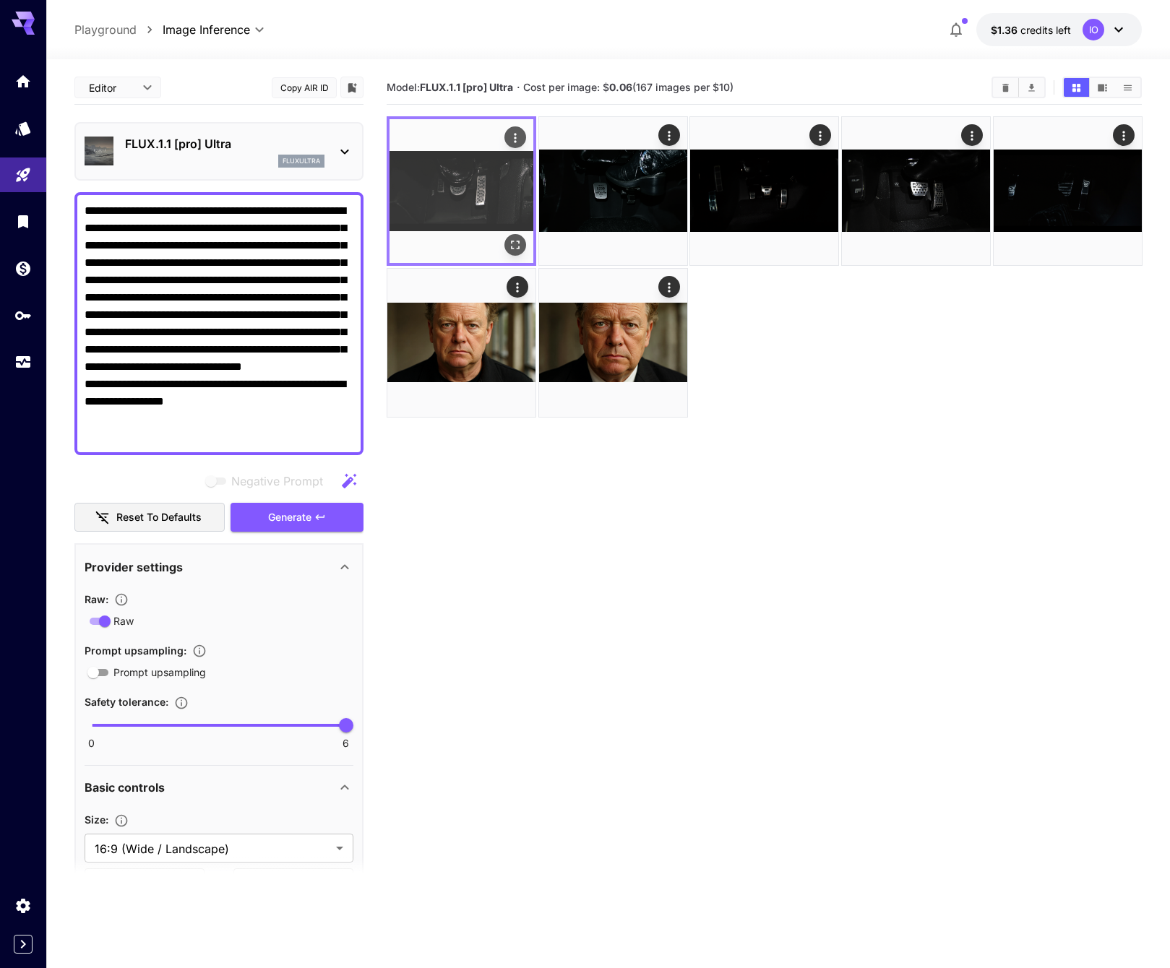
click at [462, 181] on img at bounding box center [462, 191] width 144 height 144
click at [513, 240] on icon "Open in fullscreen" at bounding box center [514, 245] width 14 height 14
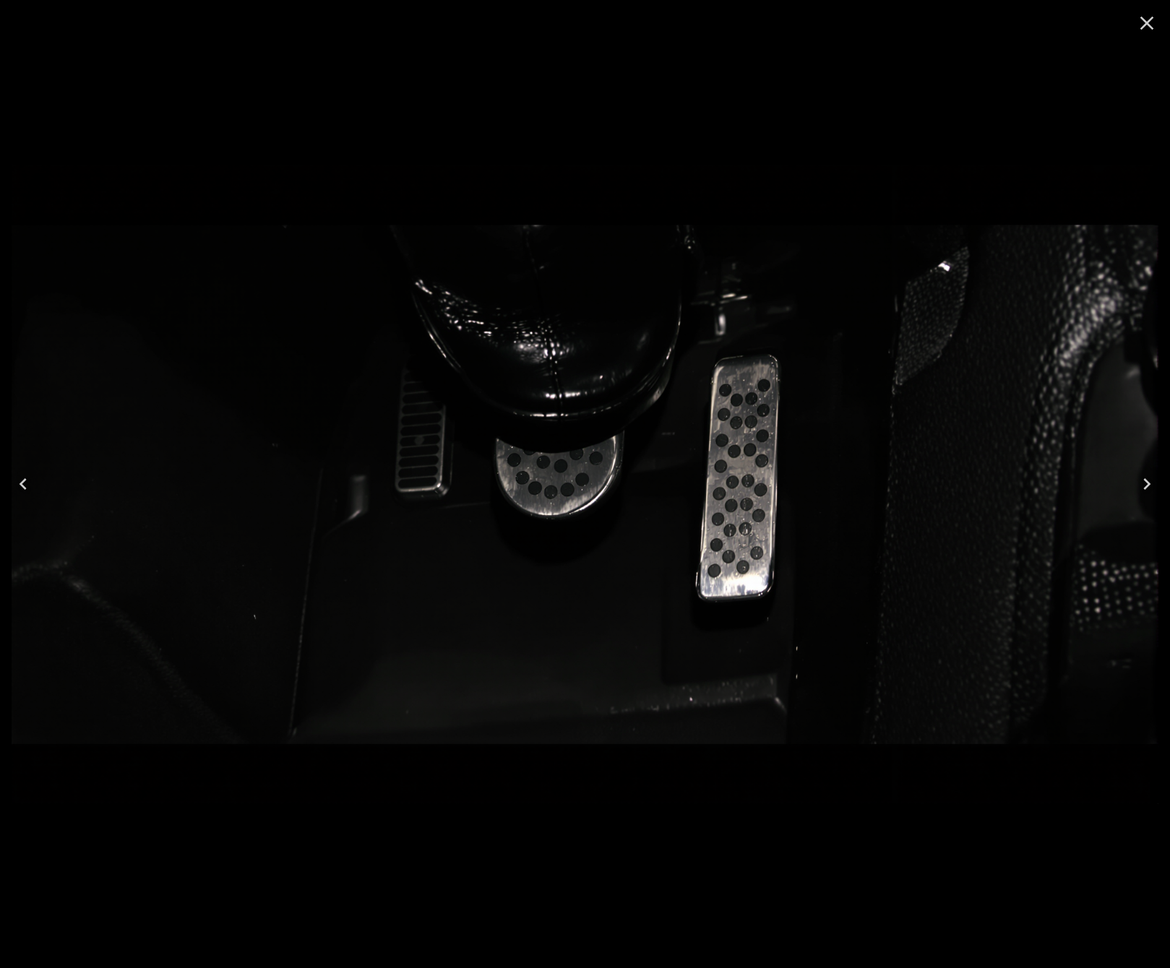
click at [503, 270] on img at bounding box center [585, 484] width 1147 height 640
click at [1143, 30] on icon "Close" at bounding box center [1146, 23] width 23 height 23
